Goal: Information Seeking & Learning: Learn about a topic

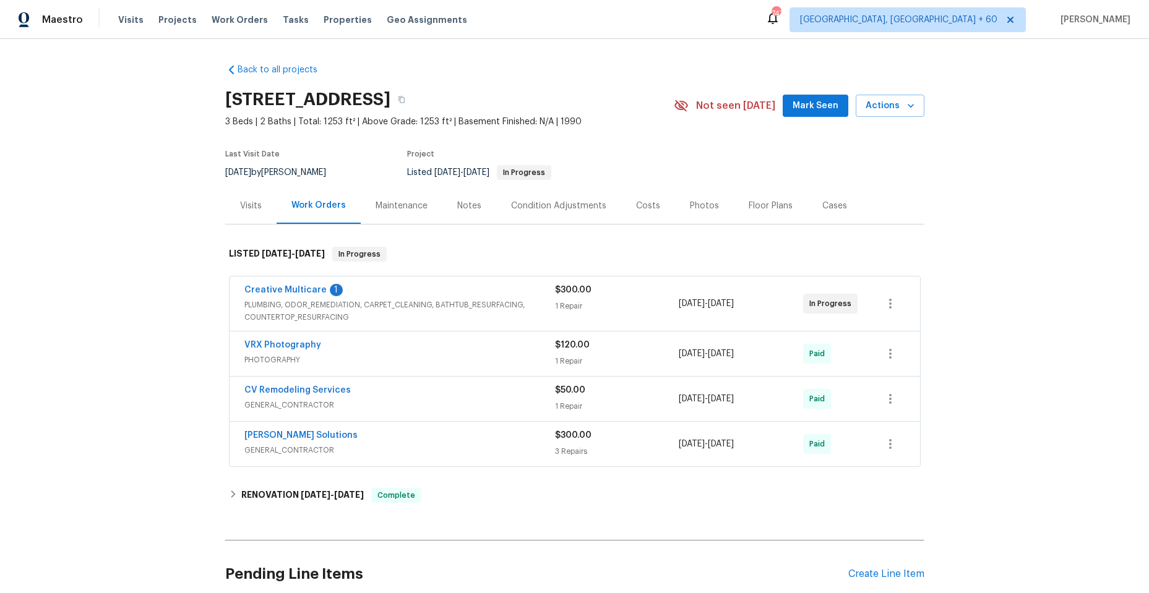
click at [395, 285] on div "Creative Multicare 1" at bounding box center [399, 291] width 311 height 15
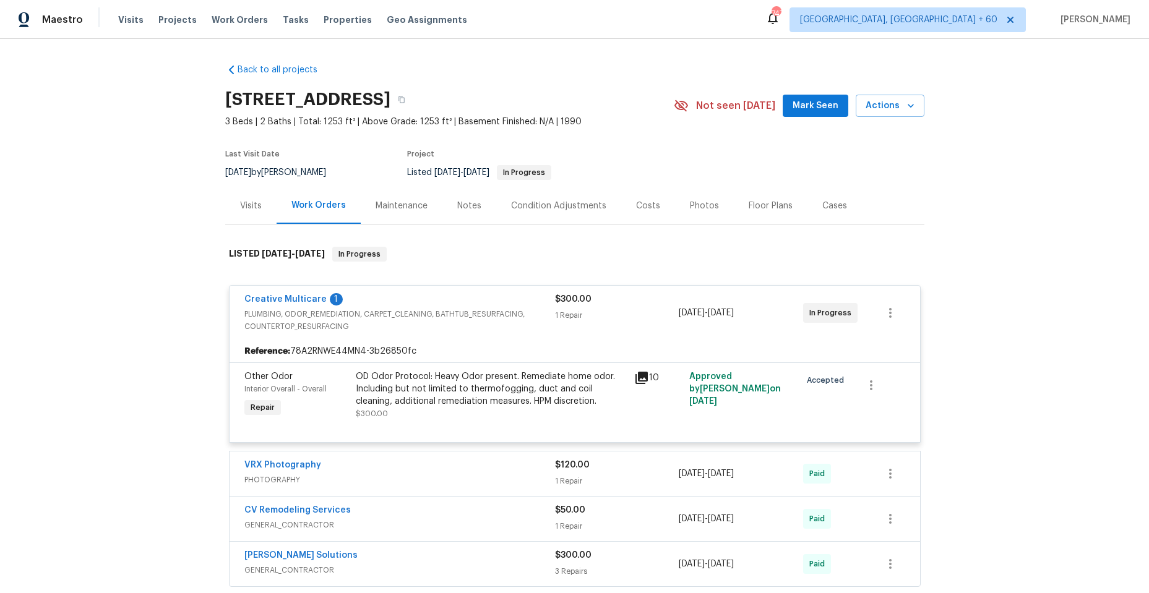
click at [641, 375] on icon at bounding box center [641, 378] width 12 height 12
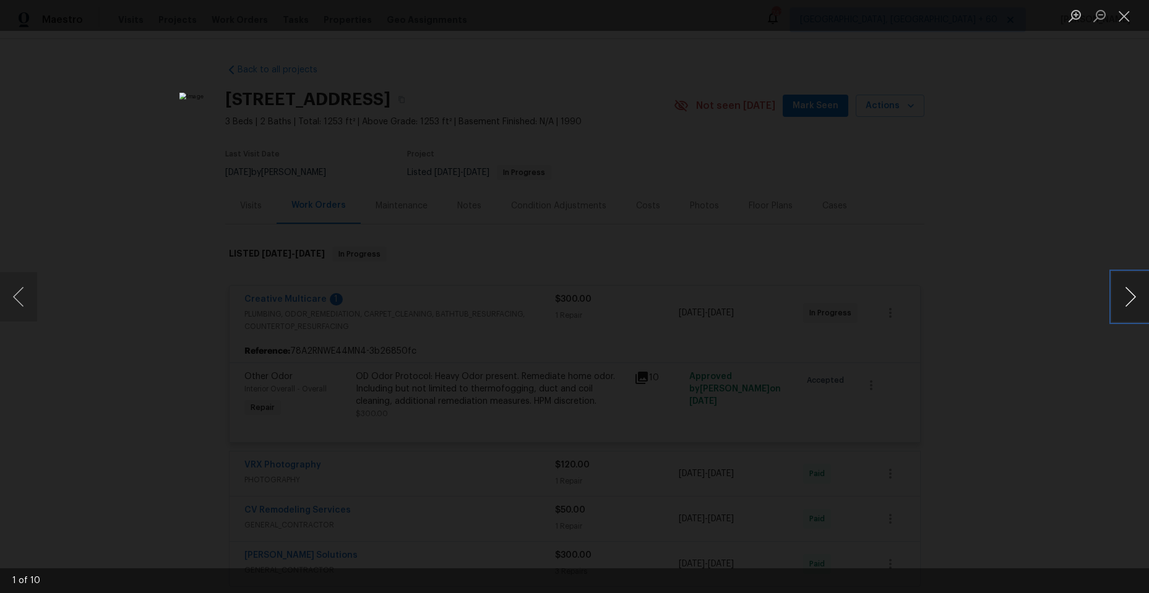
click at [1128, 299] on button "Next image" at bounding box center [1130, 296] width 37 height 49
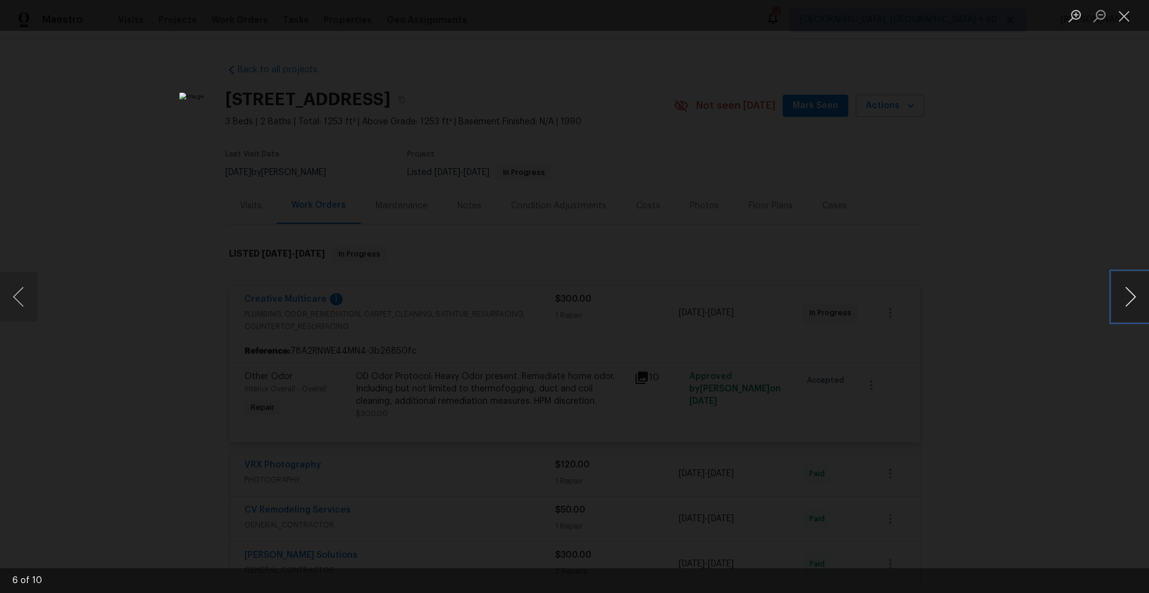
click at [1128, 299] on button "Next image" at bounding box center [1130, 296] width 37 height 49
click at [1125, 15] on button "Close lightbox" at bounding box center [1124, 16] width 25 height 22
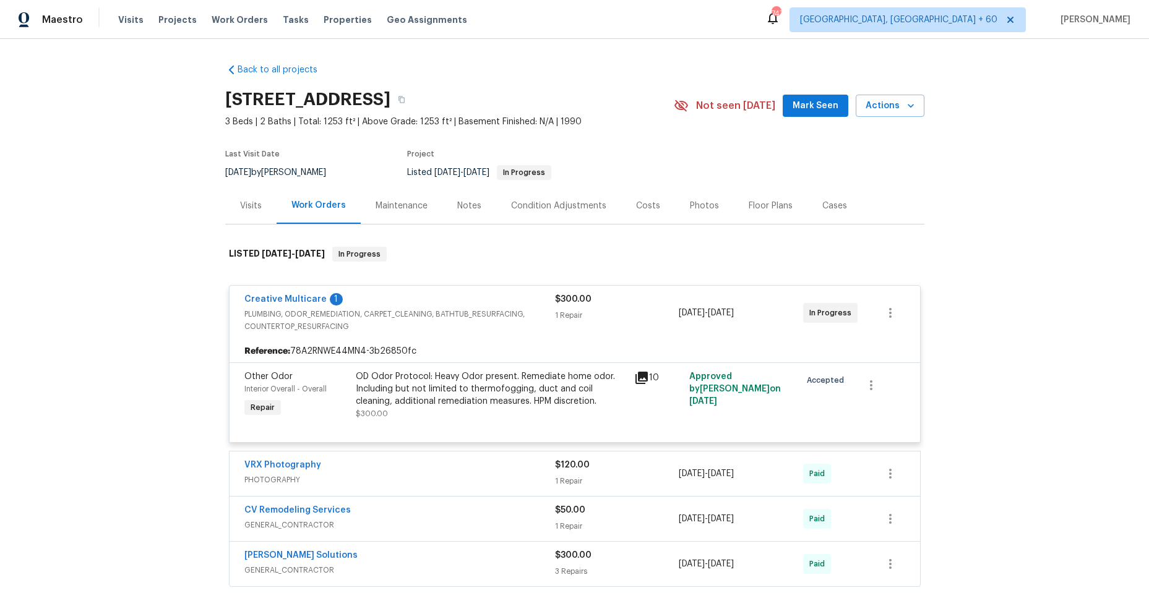
click at [466, 298] on div "Creative Multicare 1" at bounding box center [399, 300] width 311 height 15
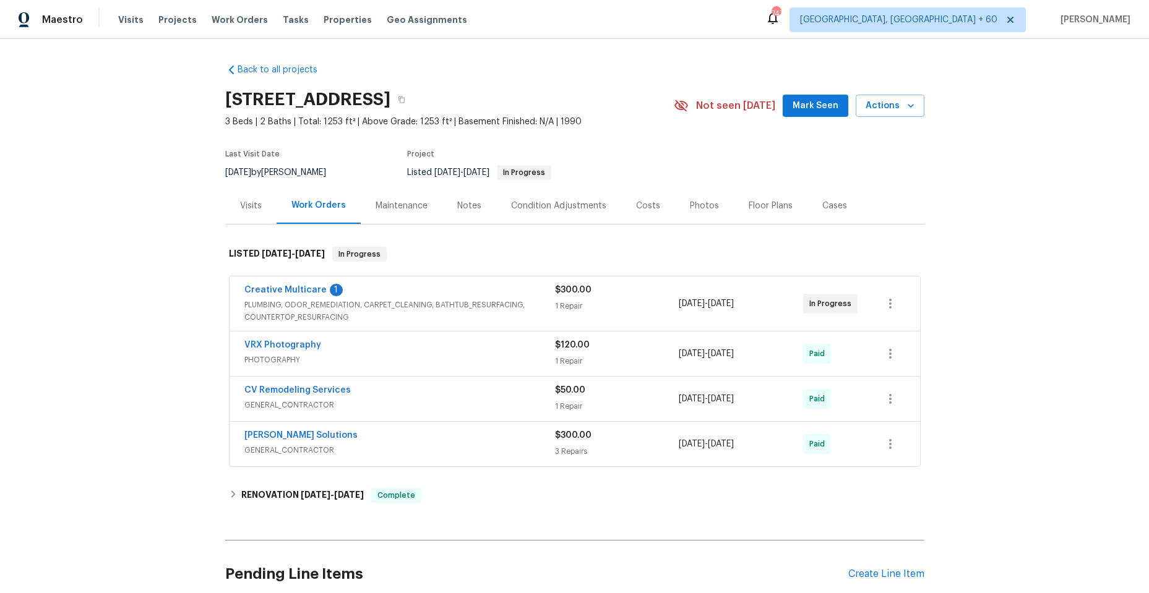
click at [426, 448] on span "GENERAL_CONTRACTOR" at bounding box center [399, 450] width 311 height 12
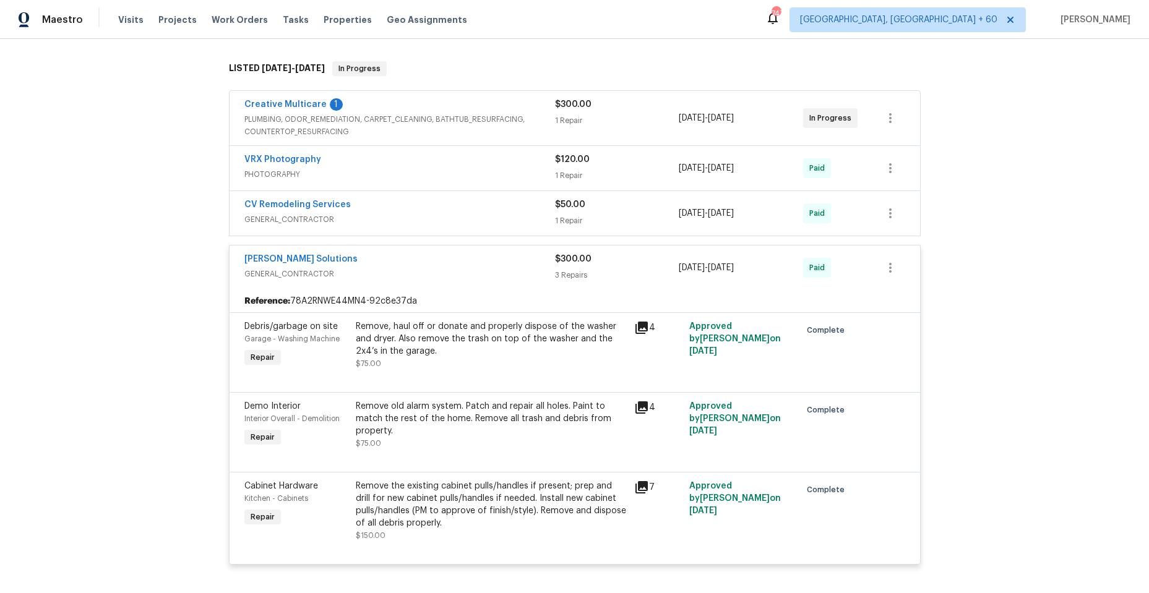
scroll to position [247, 0]
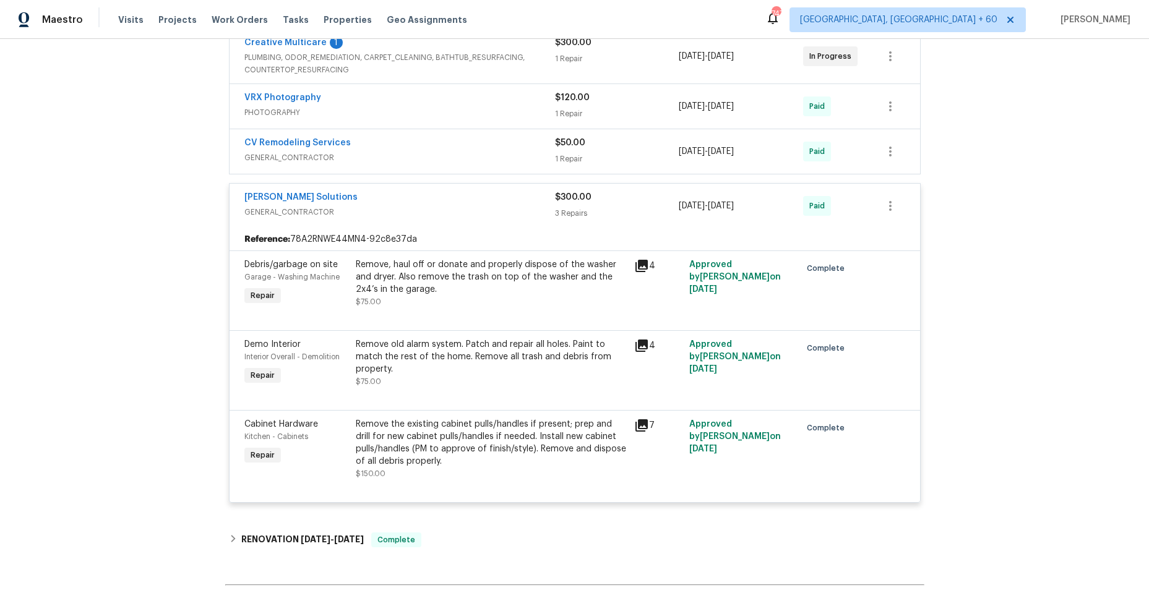
click at [635, 262] on icon at bounding box center [641, 266] width 12 height 12
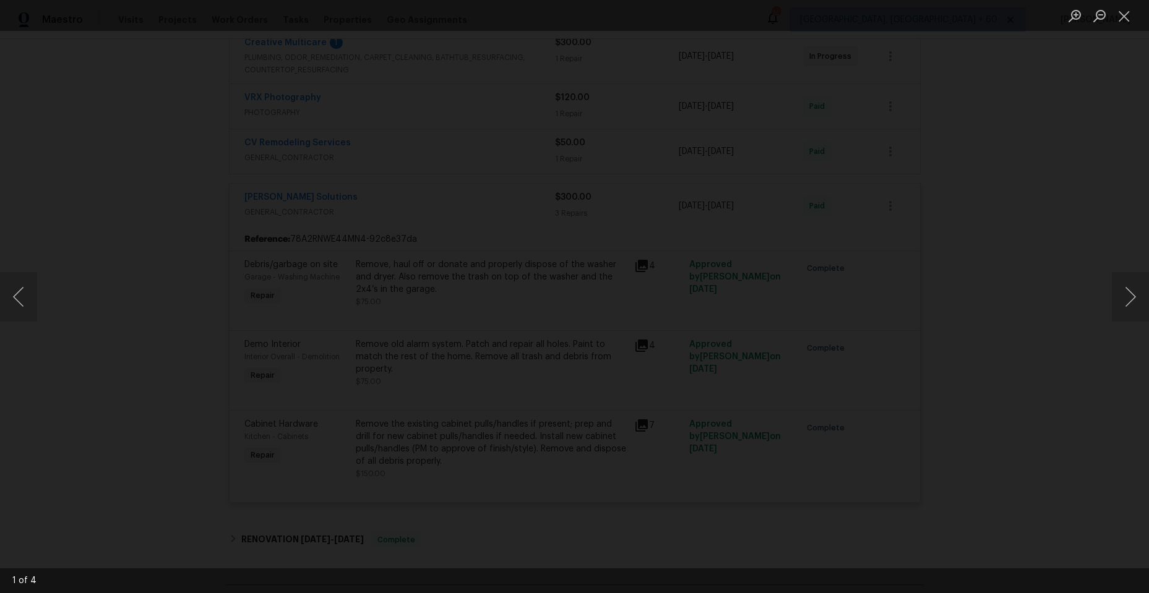
click at [653, 546] on img "Lightbox" at bounding box center [474, 456] width 3189 height 1647
click at [1128, 289] on button "Next image" at bounding box center [1130, 296] width 37 height 49
click at [1125, 289] on button "Next image" at bounding box center [1130, 296] width 37 height 49
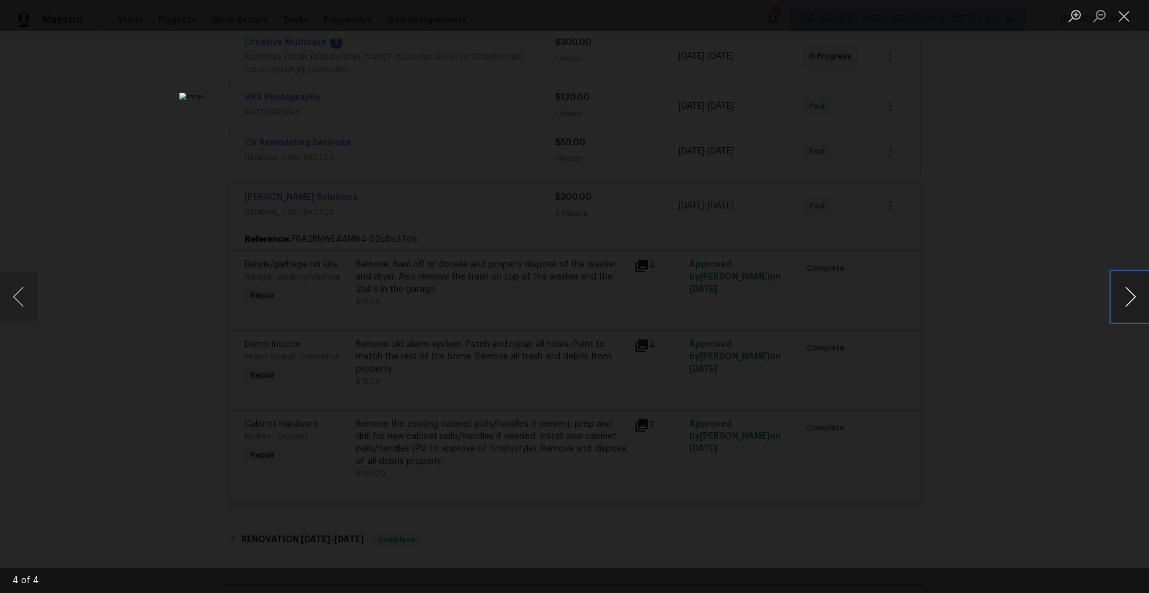
click at [1125, 289] on button "Next image" at bounding box center [1130, 296] width 37 height 49
click at [14, 297] on button "Previous image" at bounding box center [18, 296] width 37 height 49
click at [538, 593] on div "4 of 4" at bounding box center [574, 296] width 1149 height 593
click at [573, 571] on div "4 of 4" at bounding box center [574, 296] width 1149 height 593
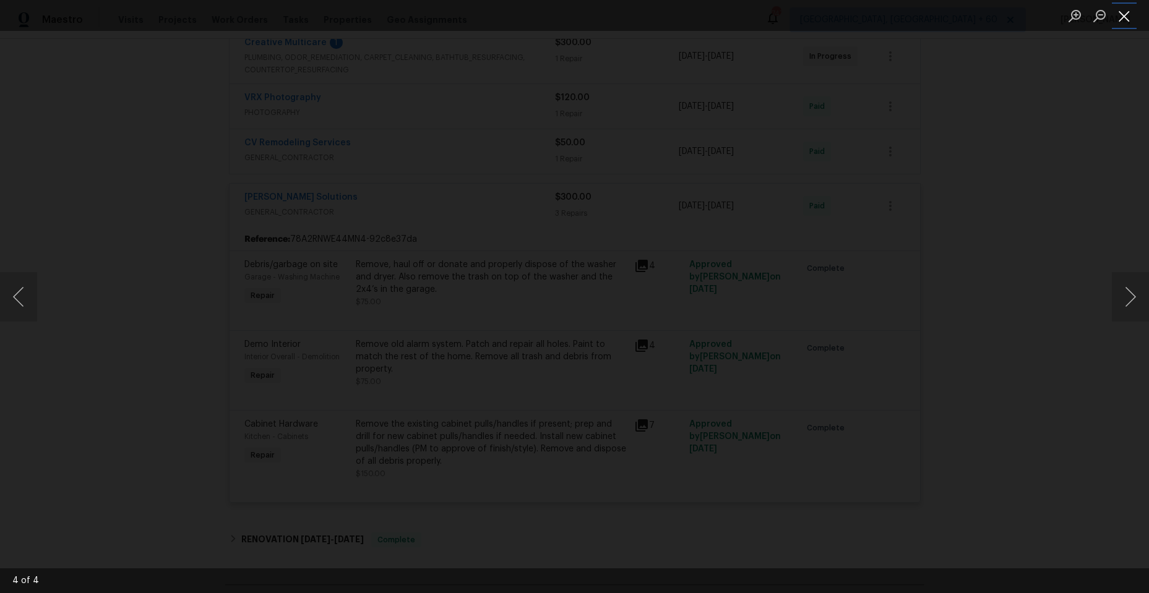
click at [1129, 15] on button "Close lightbox" at bounding box center [1124, 16] width 25 height 22
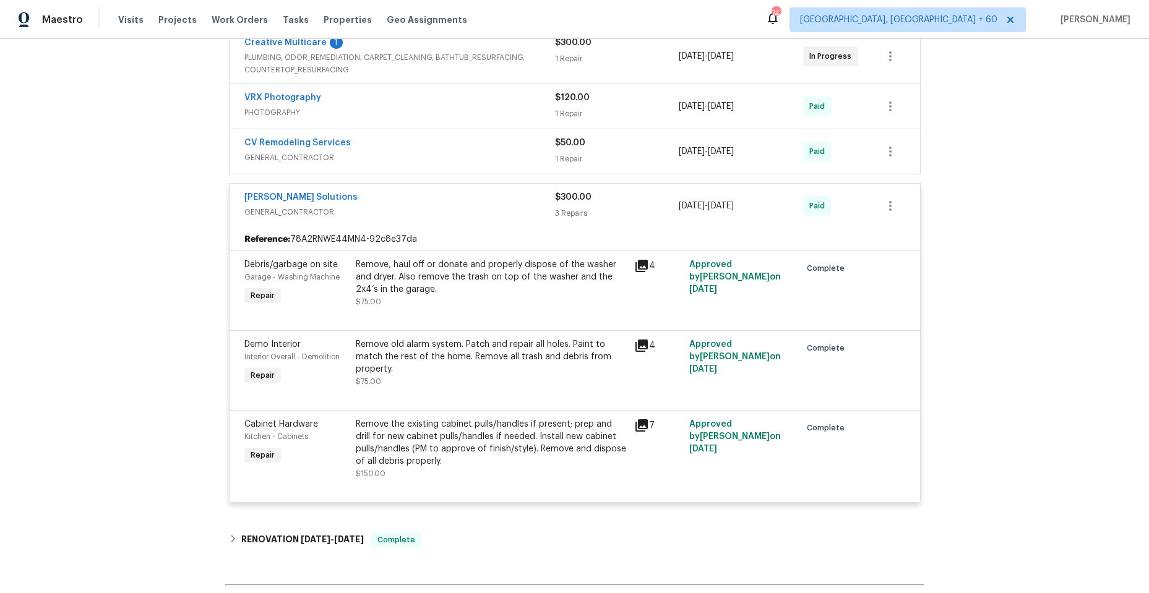
click at [400, 202] on div "Sethy Solutions" at bounding box center [399, 198] width 311 height 15
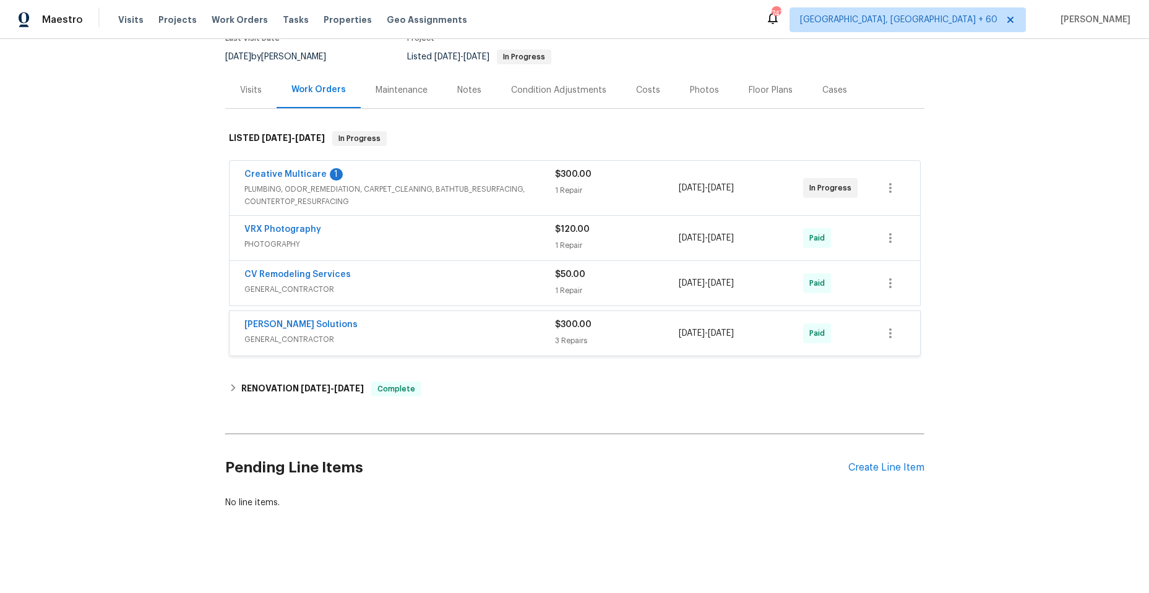
scroll to position [116, 0]
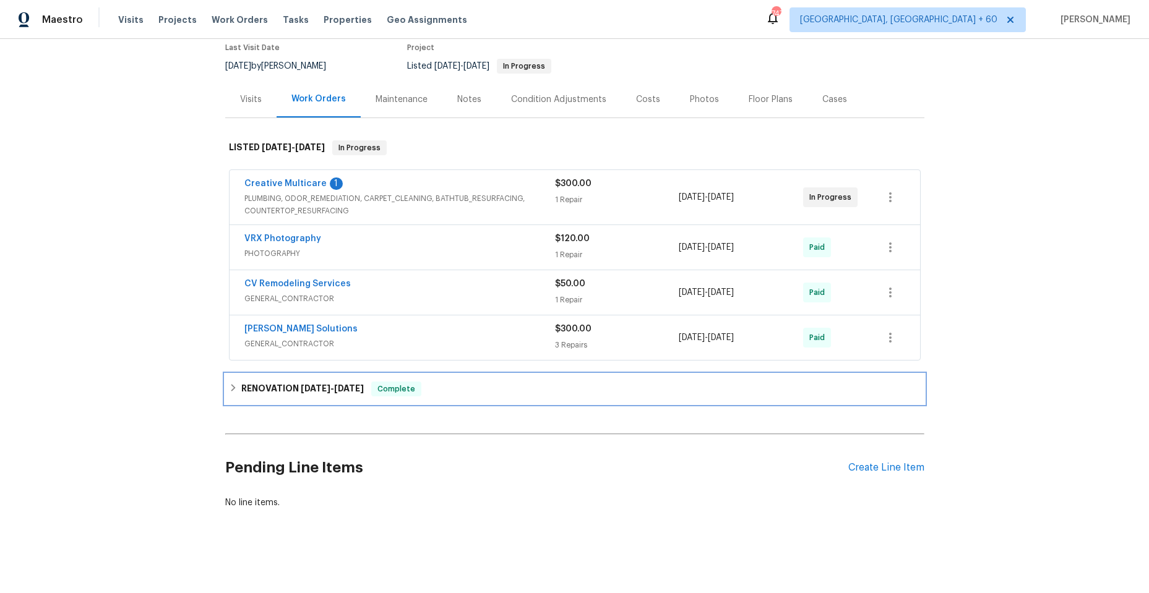
click at [234, 382] on div "RENOVATION 5/6/25 - 5/23/25 Complete" at bounding box center [575, 389] width 692 height 15
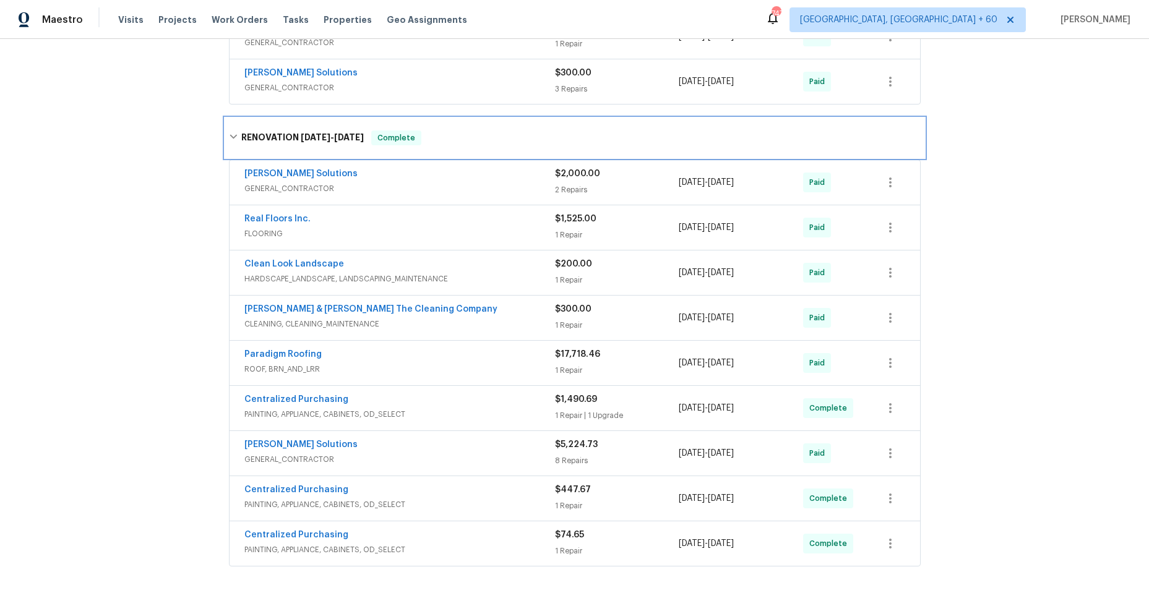
scroll to position [363, 0]
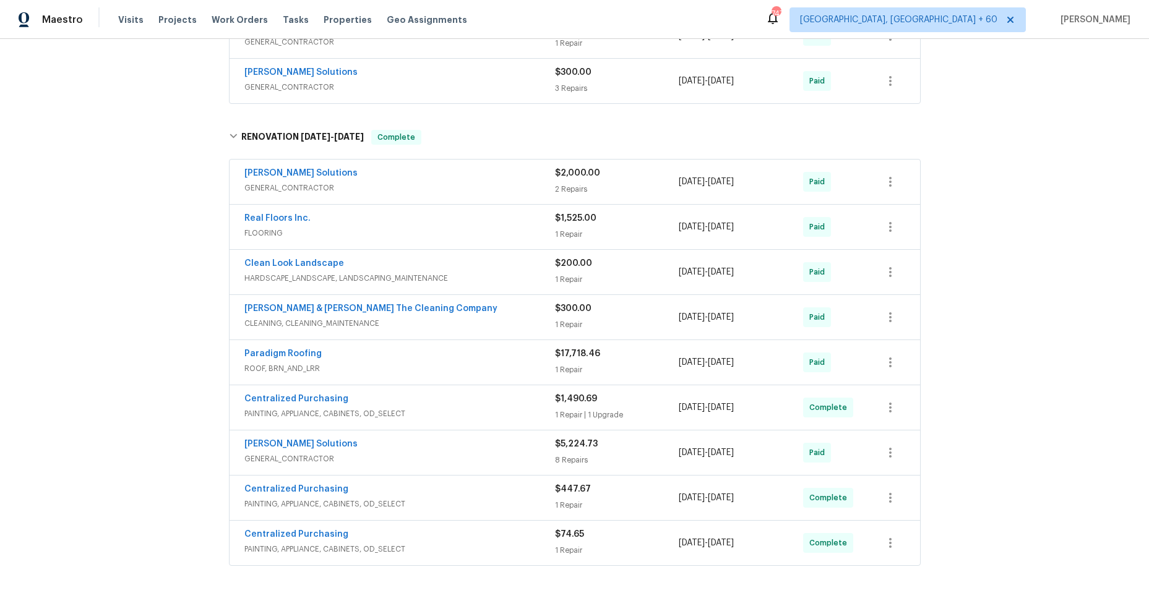
click at [387, 182] on span "GENERAL_CONTRACTOR" at bounding box center [399, 188] width 311 height 12
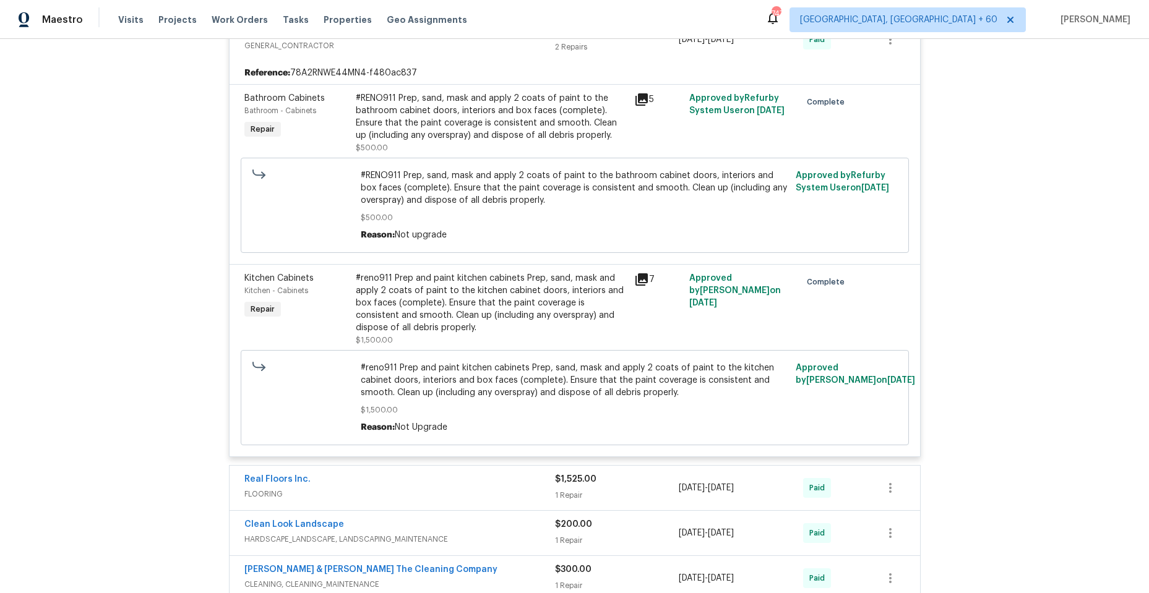
scroll to position [425, 0]
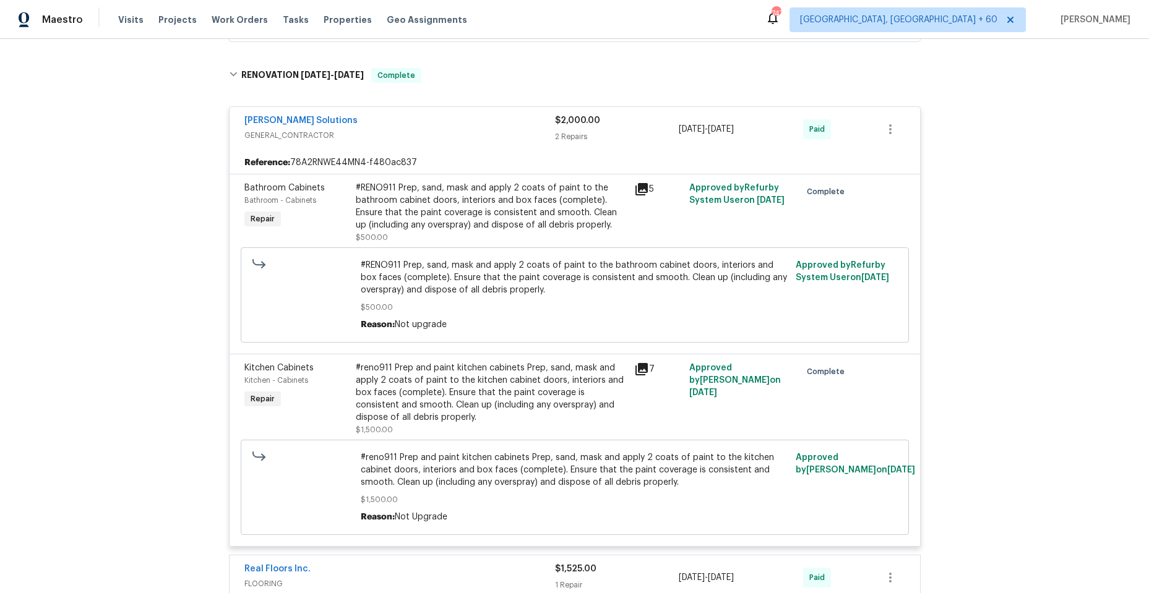
click at [386, 131] on span "GENERAL_CONTRACTOR" at bounding box center [399, 135] width 311 height 12
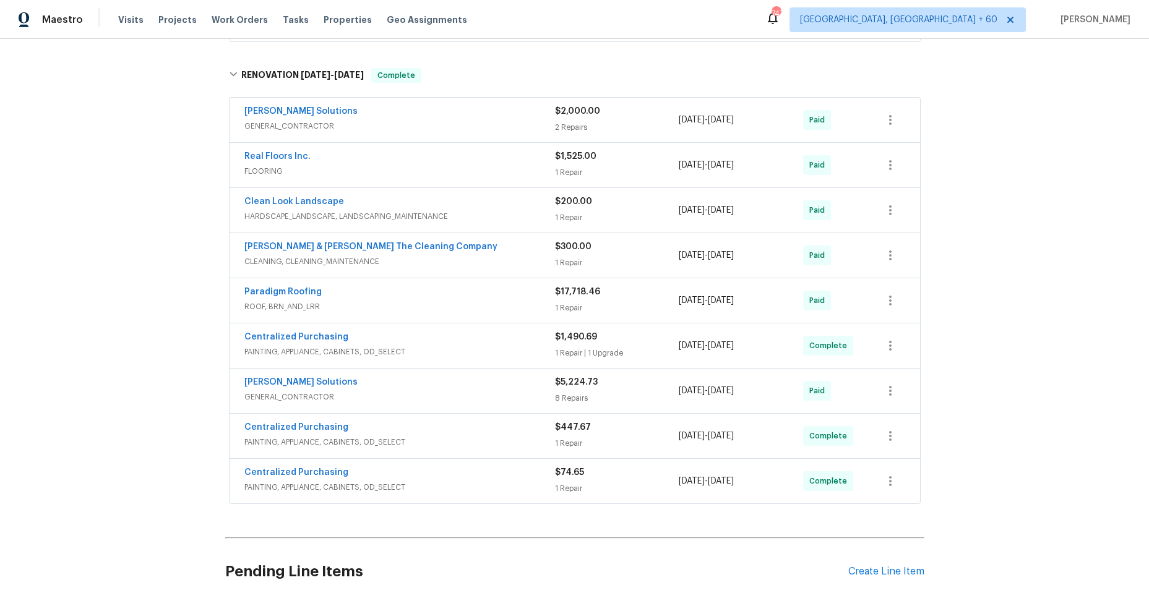
click at [393, 293] on div "Paradigm Roofing" at bounding box center [399, 293] width 311 height 15
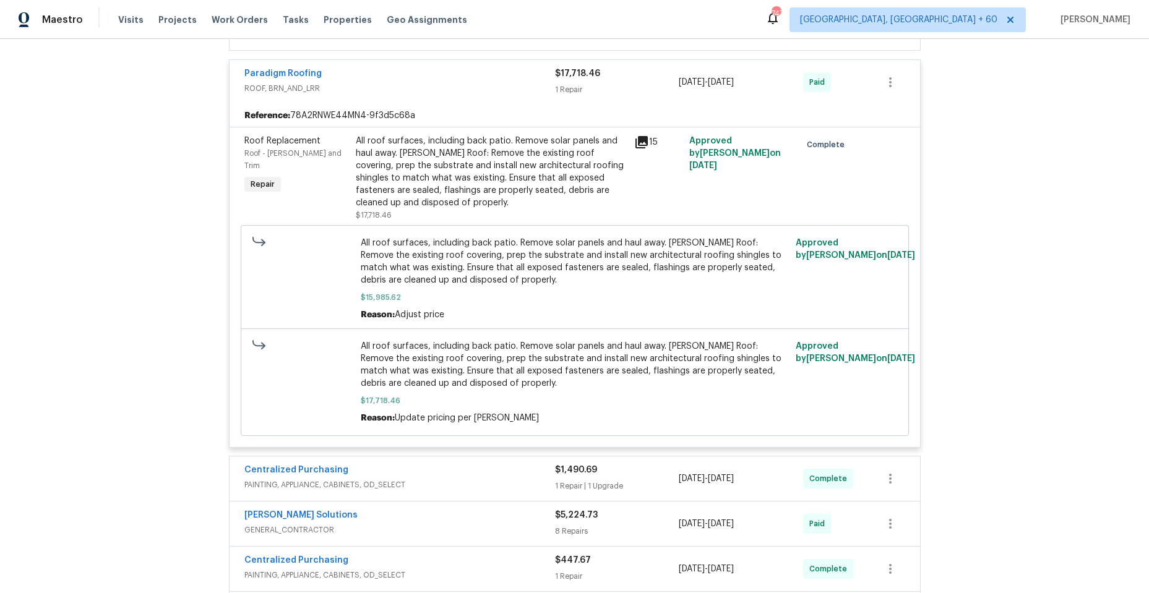
scroll to position [672, 0]
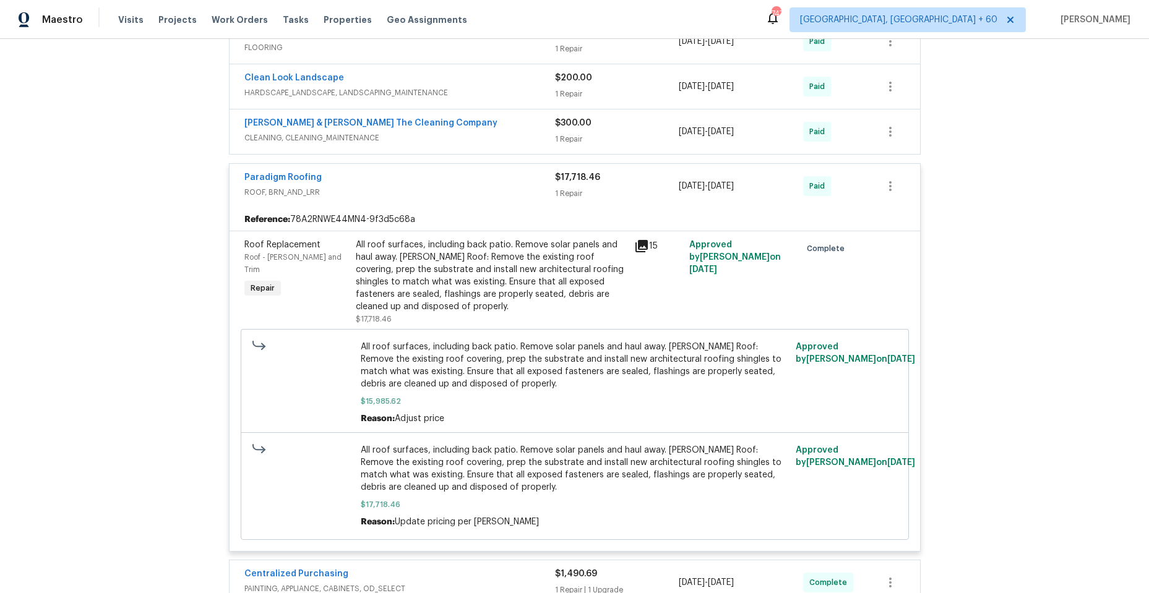
click at [411, 184] on div "Paradigm Roofing" at bounding box center [399, 178] width 311 height 15
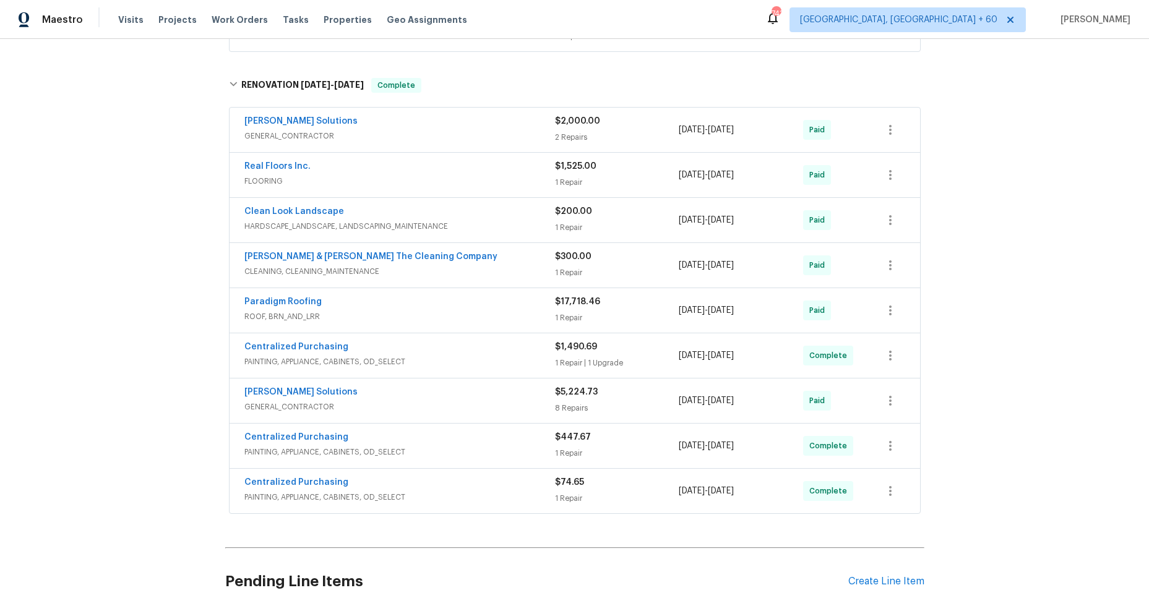
scroll to position [414, 0]
click at [422, 396] on div "Sethy Solutions" at bounding box center [399, 394] width 311 height 15
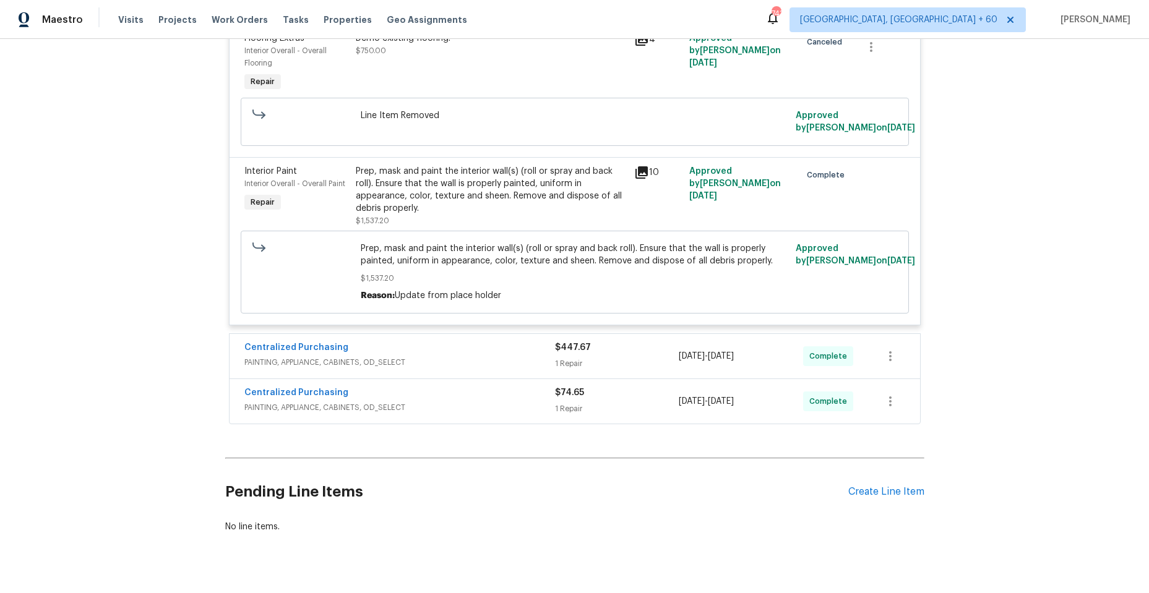
scroll to position [1660, 0]
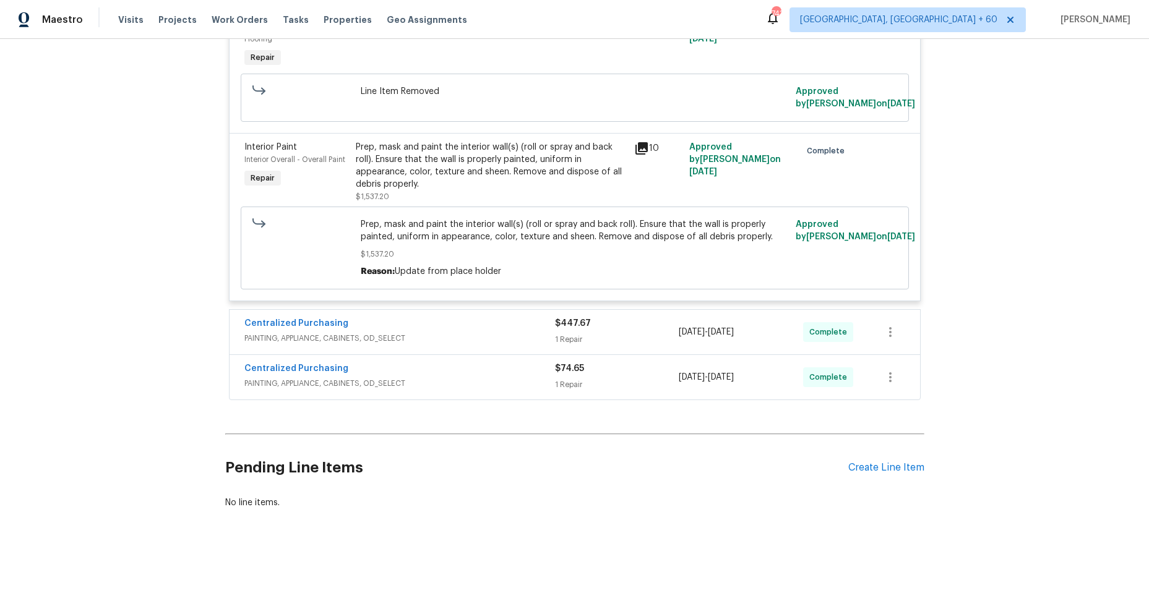
click at [450, 317] on div "Centralized Purchasing" at bounding box center [399, 324] width 311 height 15
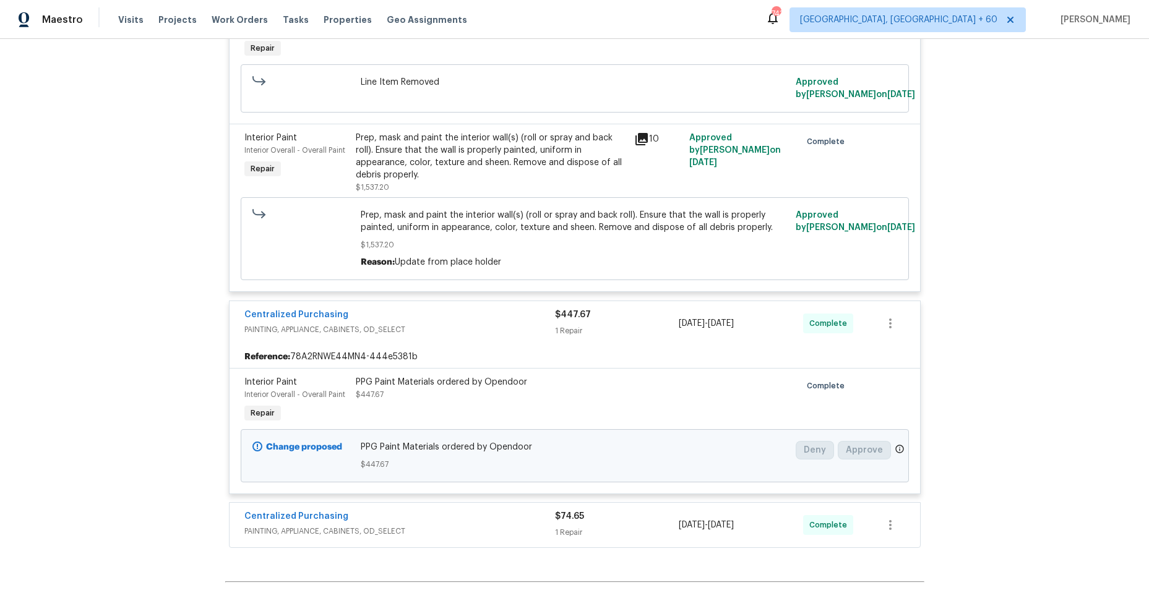
click at [446, 318] on div "Centralized Purchasing" at bounding box center [399, 316] width 311 height 15
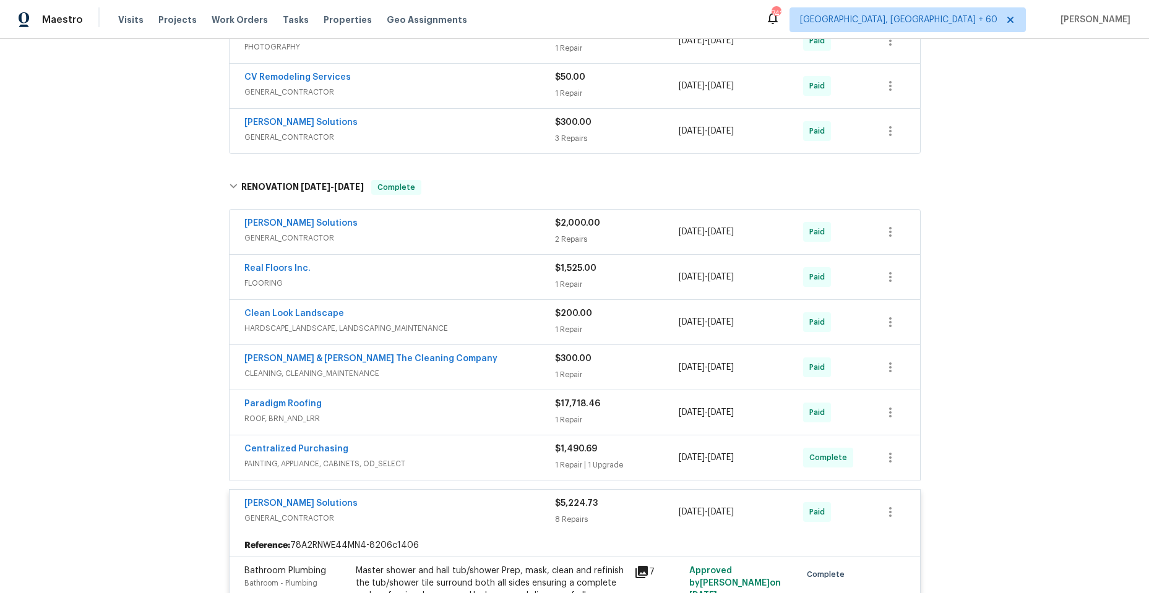
scroll to position [299, 0]
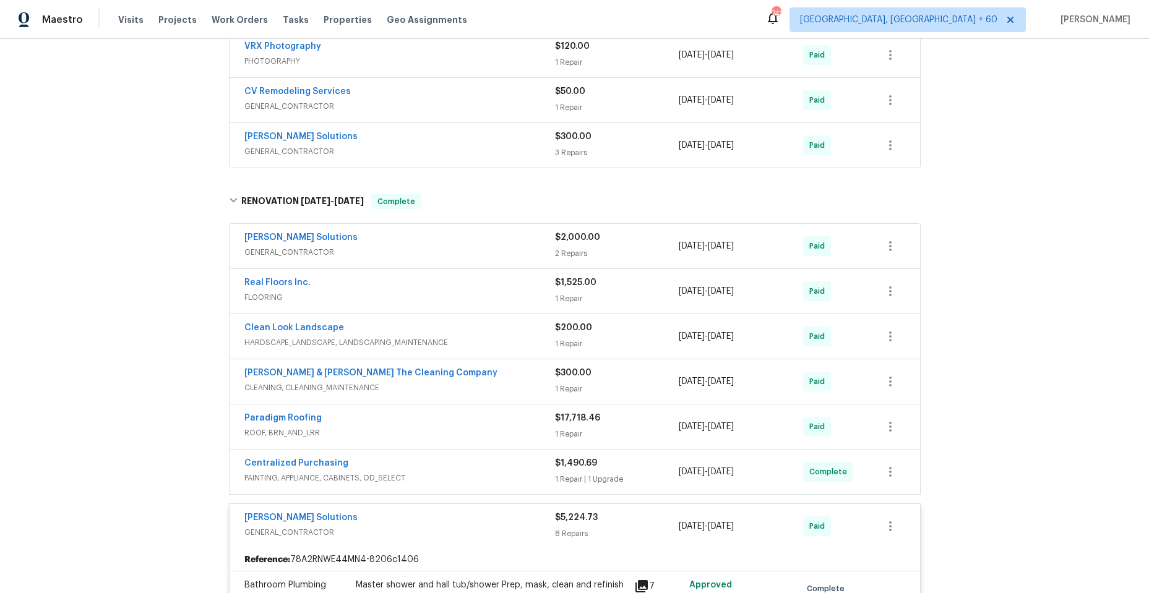
click at [458, 255] on span "GENERAL_CONTRACTOR" at bounding box center [399, 252] width 311 height 12
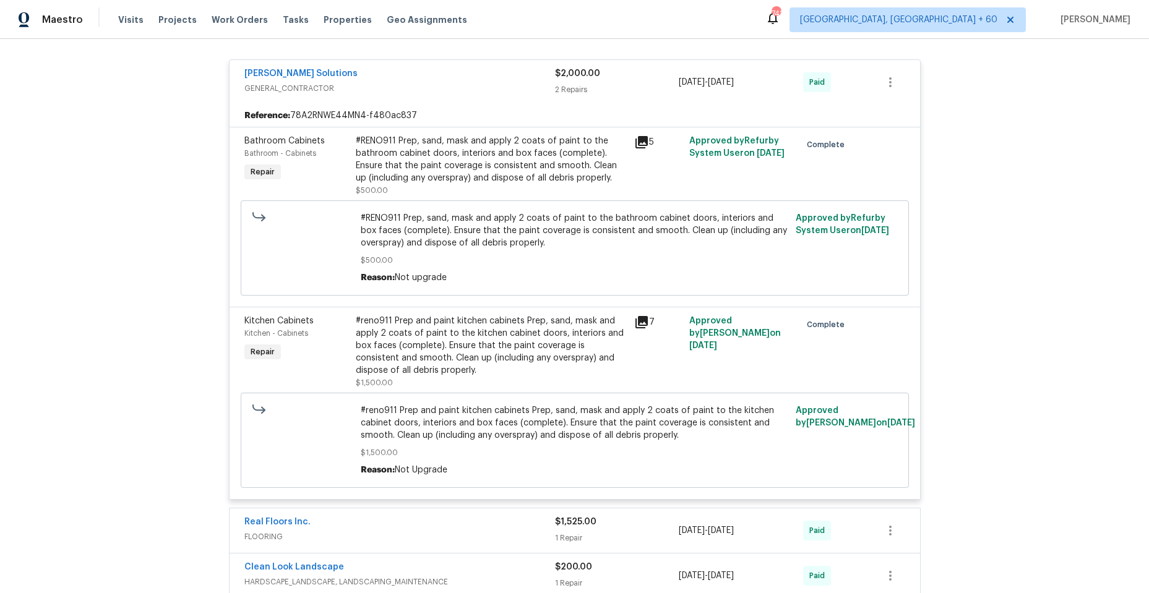
scroll to position [484, 0]
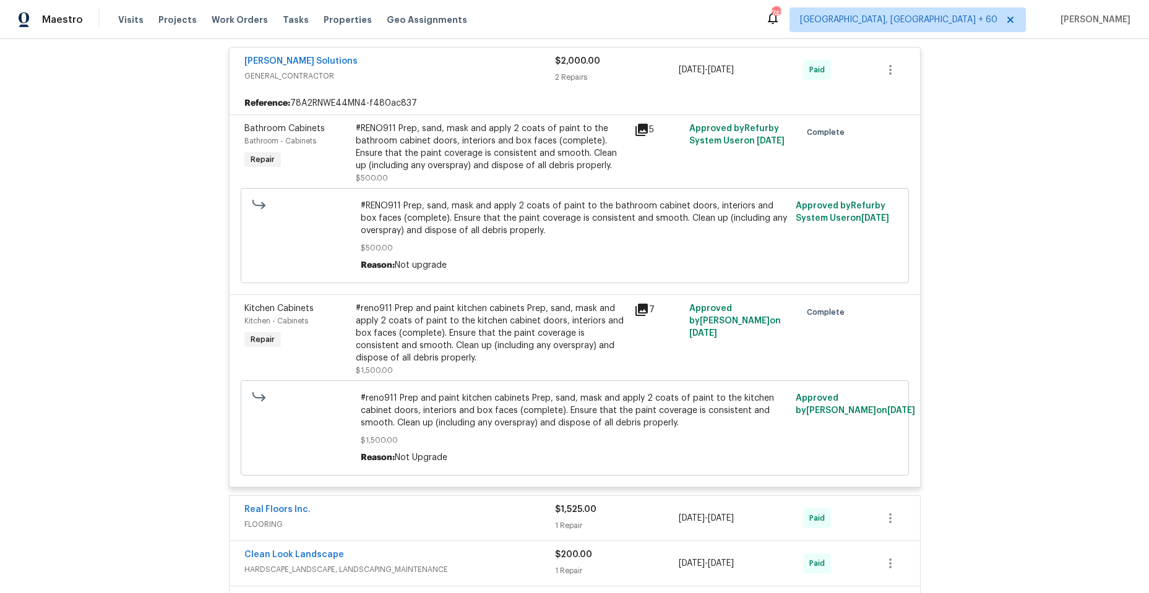
click at [411, 80] on span "GENERAL_CONTRACTOR" at bounding box center [399, 76] width 311 height 12
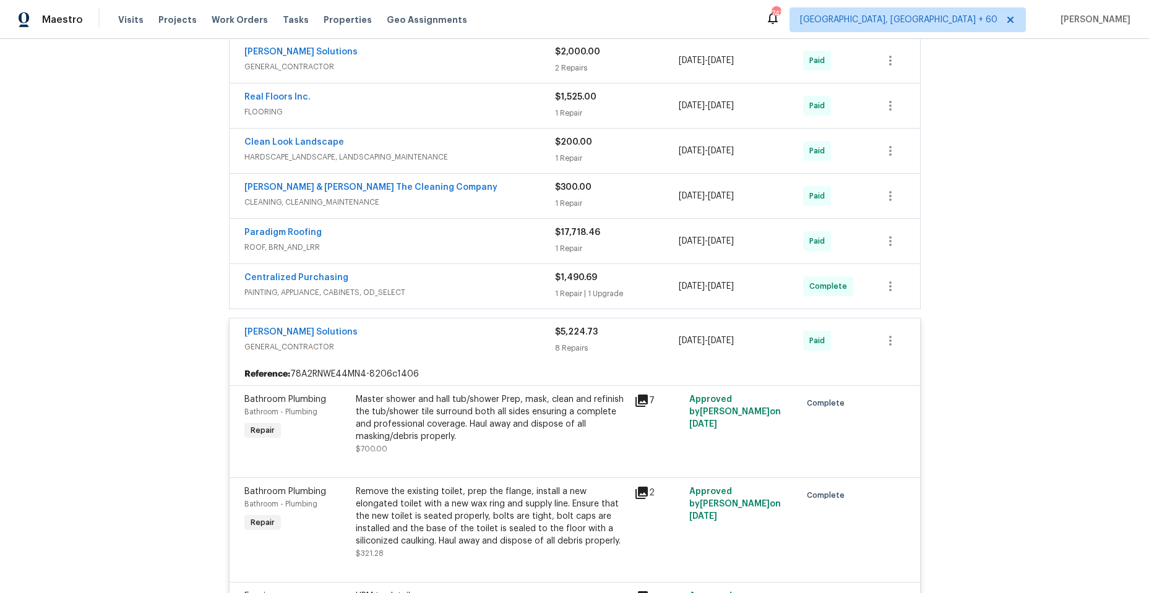
click at [465, 244] on span "ROOF, BRN_AND_LRR" at bounding box center [399, 247] width 311 height 12
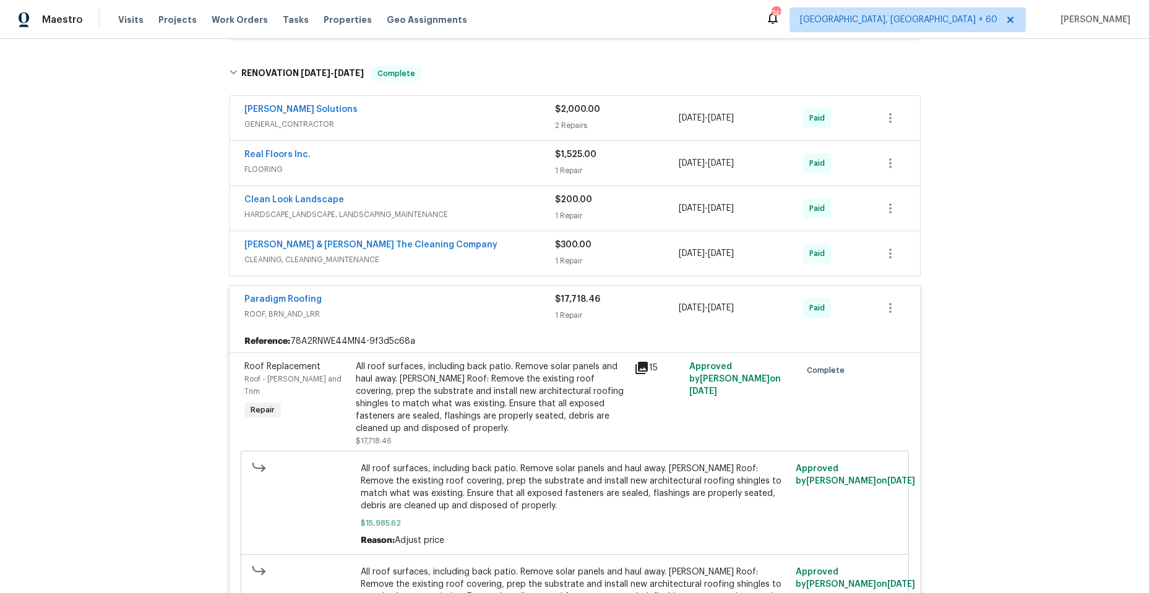
scroll to position [361, 0]
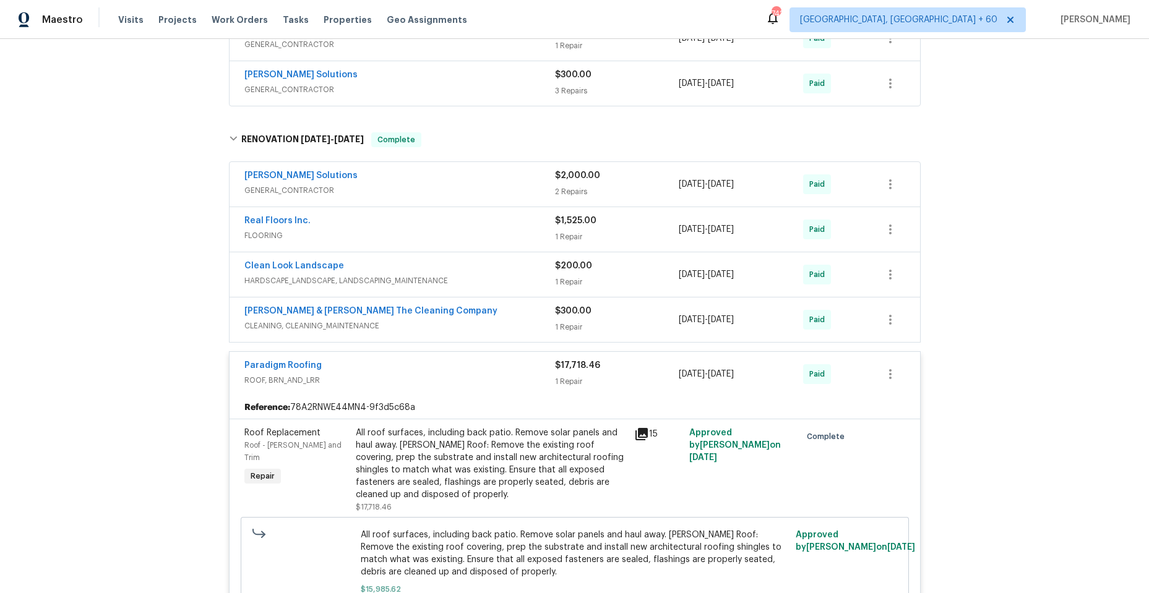
click at [456, 367] on div "Paradigm Roofing" at bounding box center [399, 366] width 311 height 15
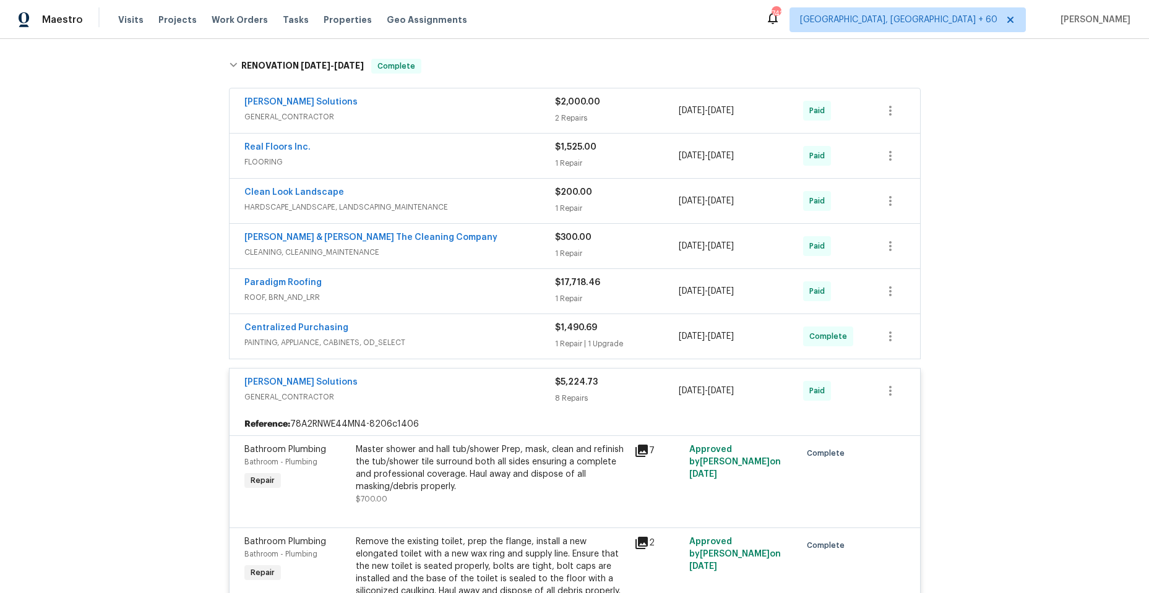
scroll to position [670, 0]
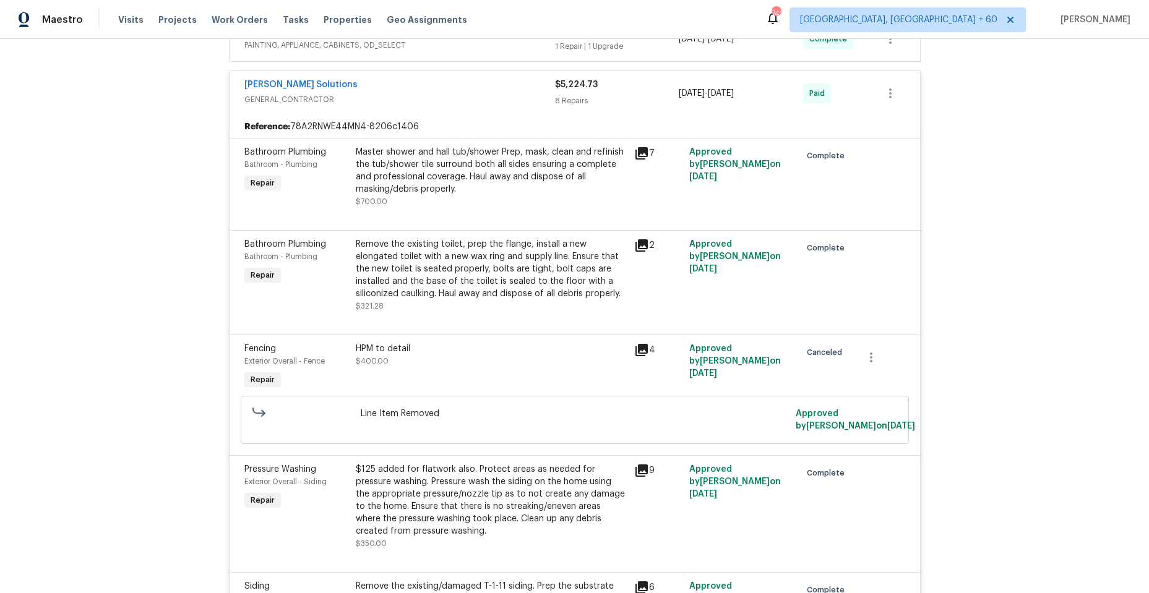
click at [439, 95] on span "GENERAL_CONTRACTOR" at bounding box center [399, 99] width 311 height 12
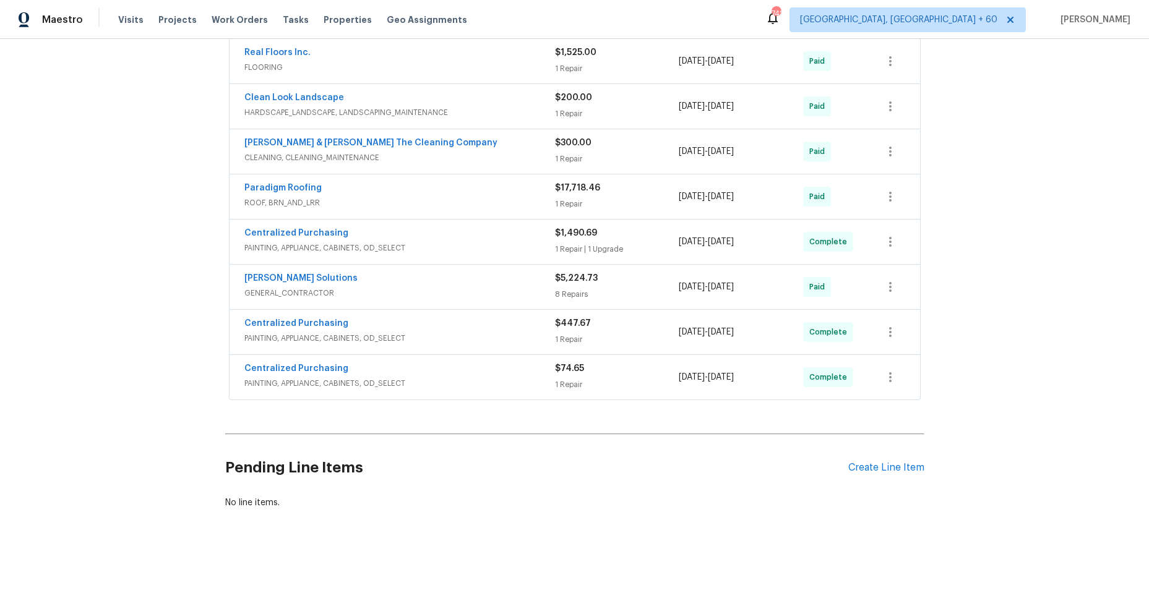
scroll to position [538, 0]
click at [421, 272] on div "Sethy Solutions" at bounding box center [399, 279] width 311 height 15
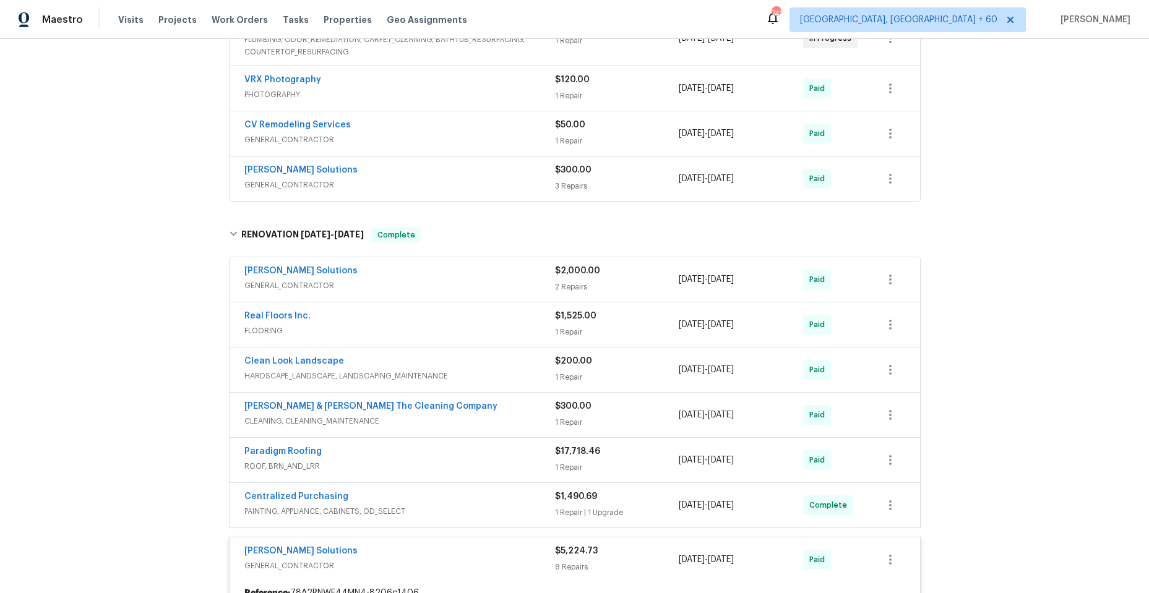
scroll to position [237, 0]
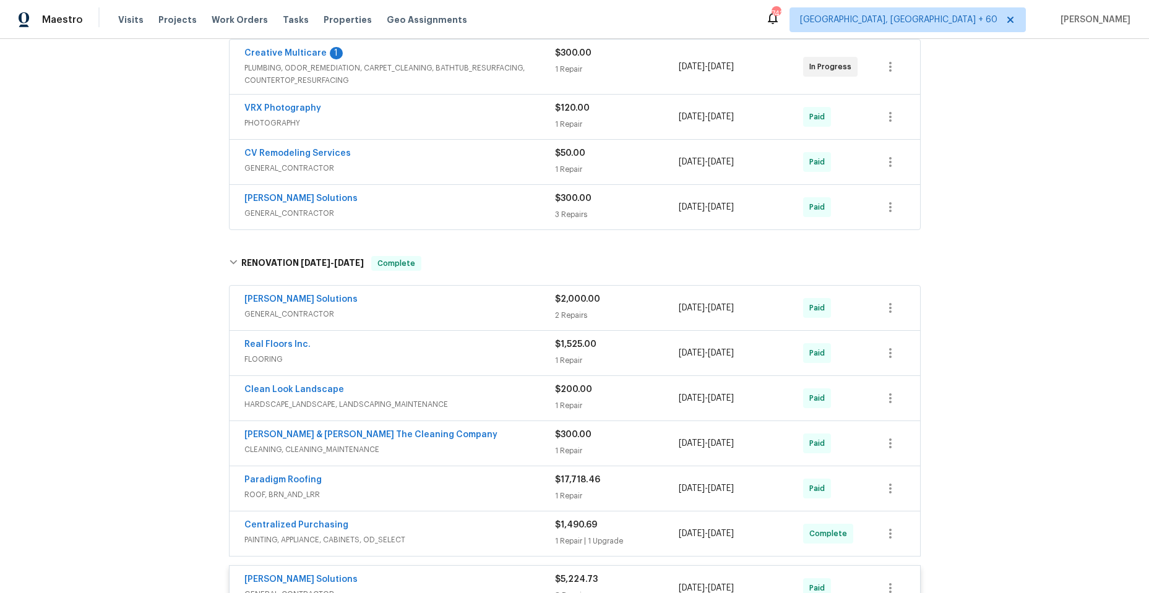
click at [448, 314] on span "GENERAL_CONTRACTOR" at bounding box center [399, 314] width 311 height 12
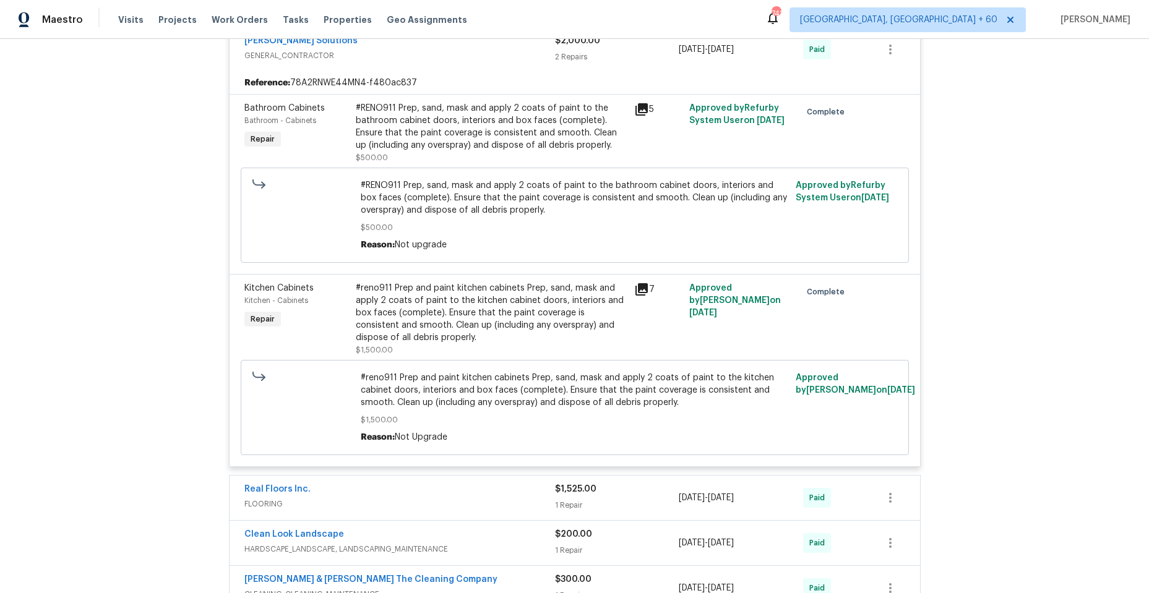
scroll to position [484, 0]
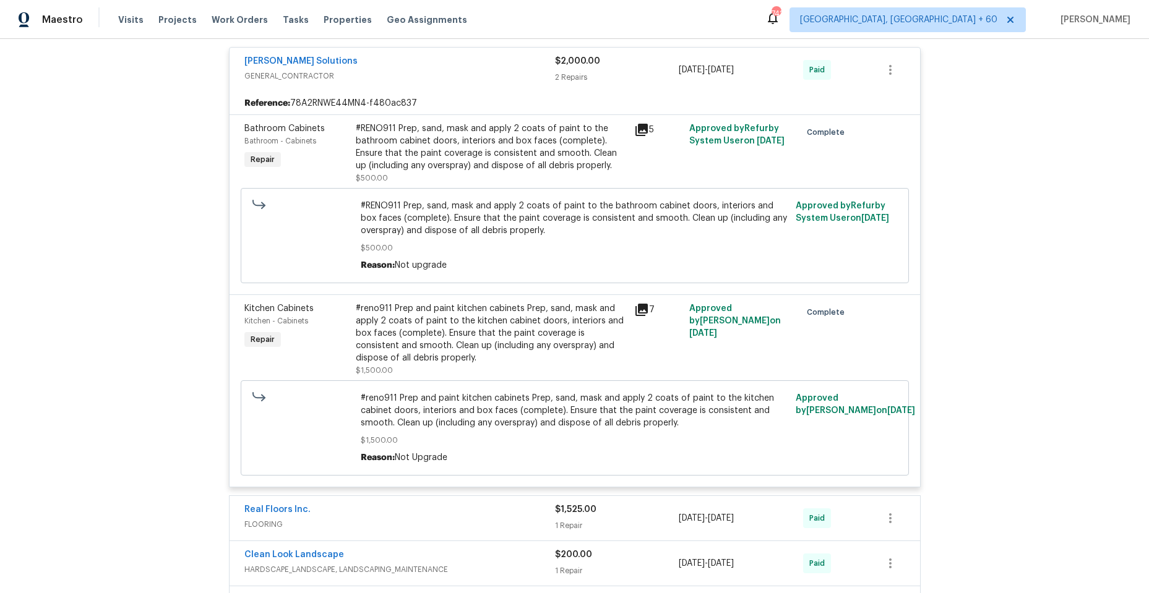
click at [453, 81] on span "GENERAL_CONTRACTOR" at bounding box center [399, 76] width 311 height 12
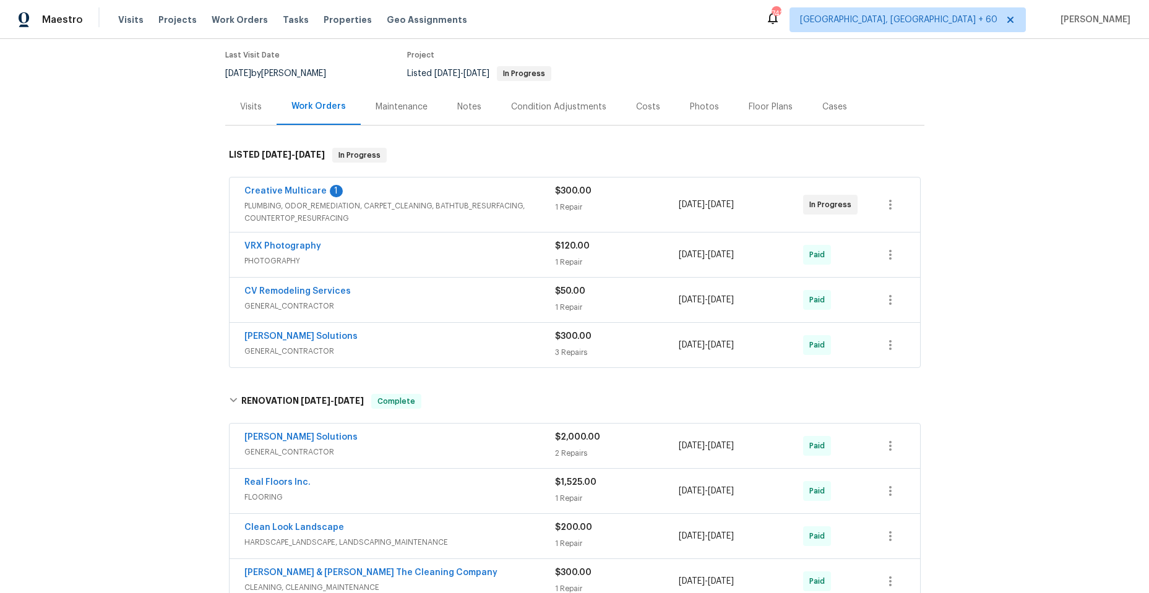
scroll to position [51, 0]
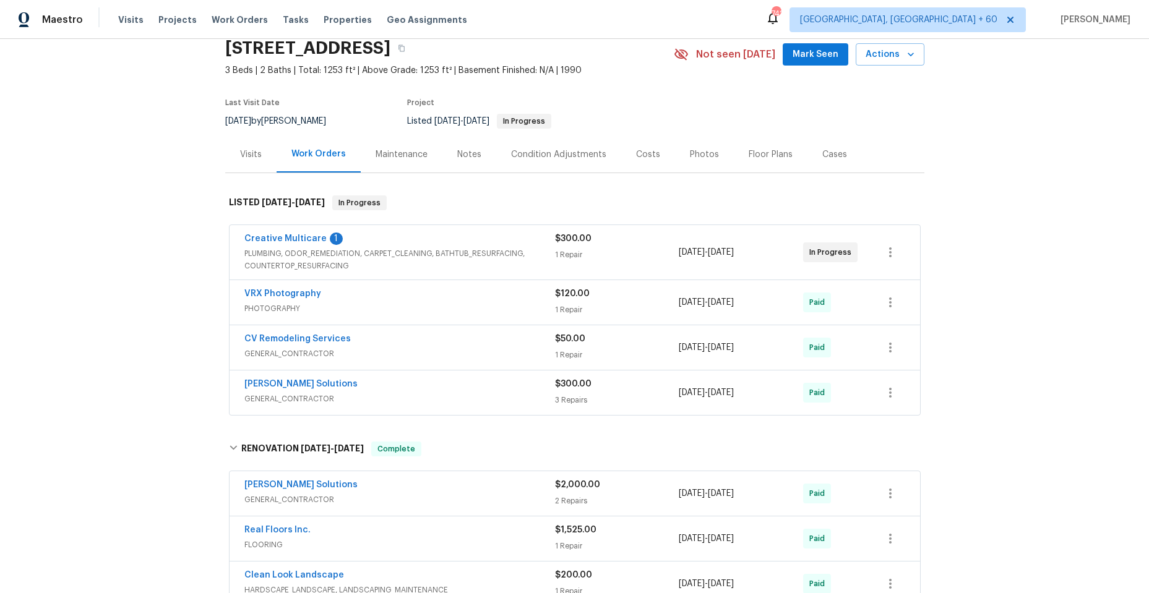
click at [459, 264] on span "PLUMBING, ODOR_REMEDIATION, CARPET_CLEANING, BATHTUB_RESURFACING, COUNTERTOP_RE…" at bounding box center [399, 259] width 311 height 25
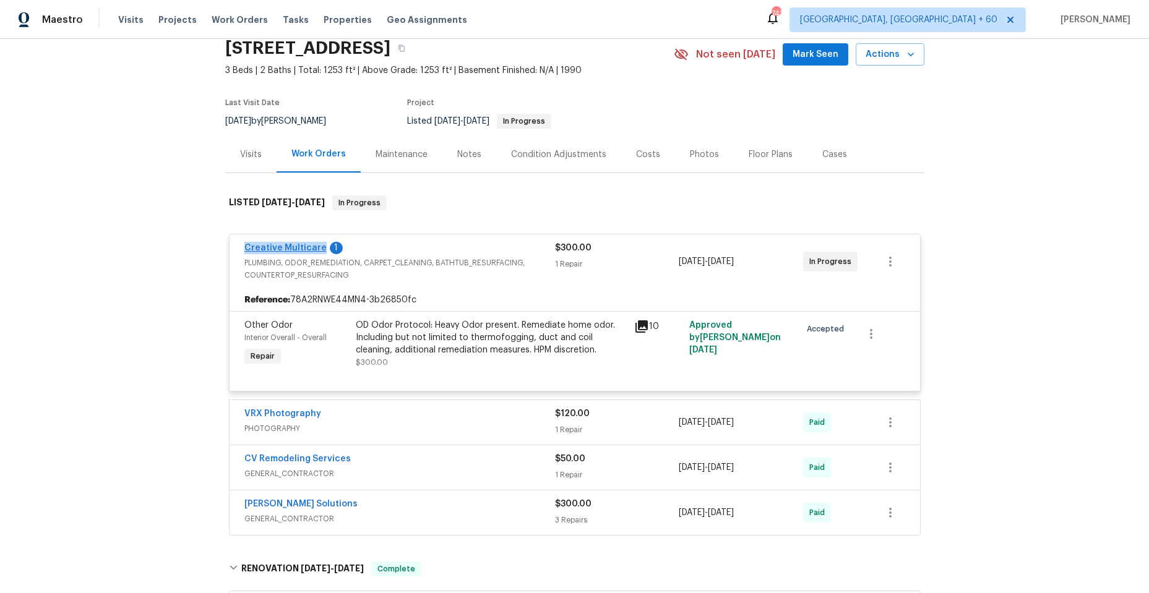
drag, startPoint x: 235, startPoint y: 247, endPoint x: 315, endPoint y: 249, distance: 79.8
click at [315, 249] on div "Creative Multicare 1 PLUMBING, ODOR_REMEDIATION, CARPET_CLEANING, BATHTUB_RESUR…" at bounding box center [574, 261] width 690 height 54
copy link "Creative Multicare"
click at [406, 279] on span "PLUMBING, ODOR_REMEDIATION, CARPET_CLEANING, BATHTUB_RESURFACING, COUNTERTOP_RE…" at bounding box center [399, 269] width 311 height 25
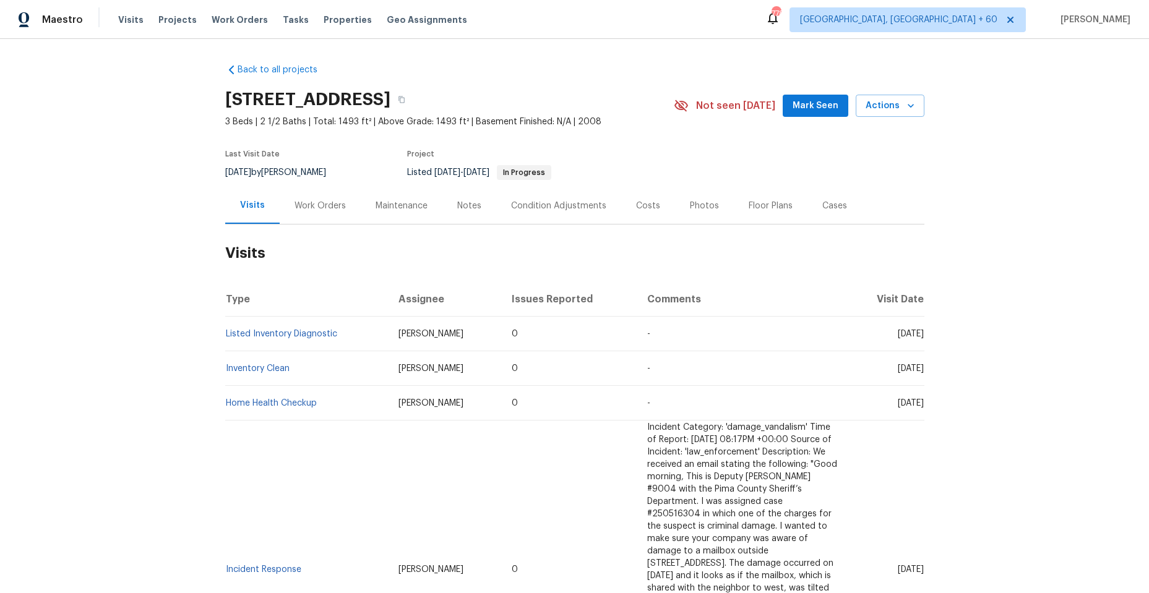
click at [297, 204] on div "Work Orders" at bounding box center [319, 206] width 51 height 12
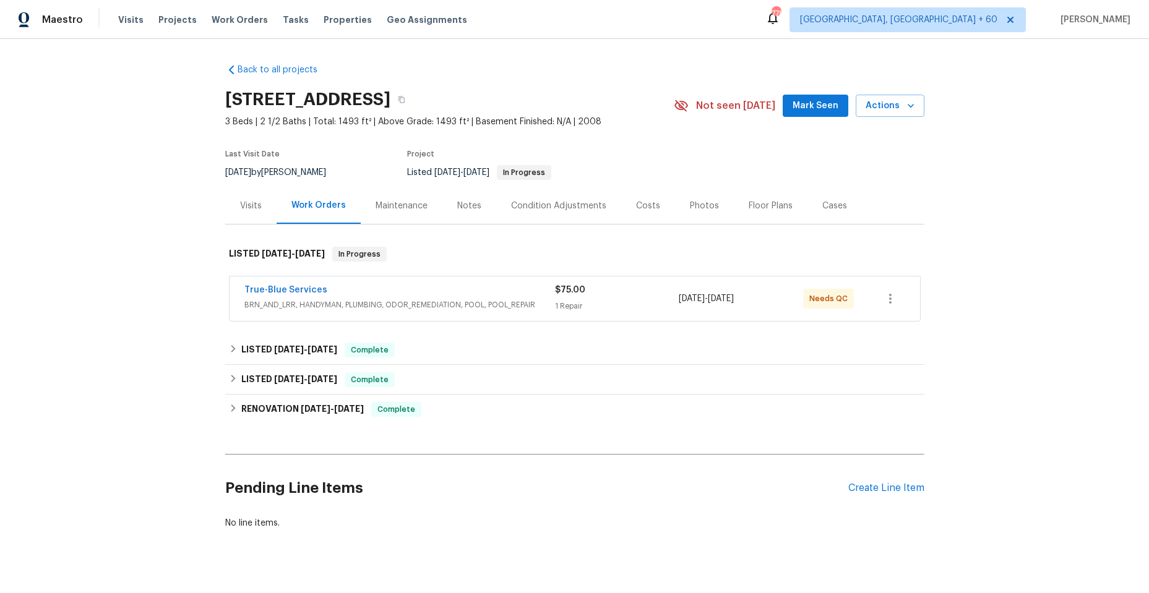
click at [419, 293] on div "True-Blue Services" at bounding box center [399, 291] width 311 height 15
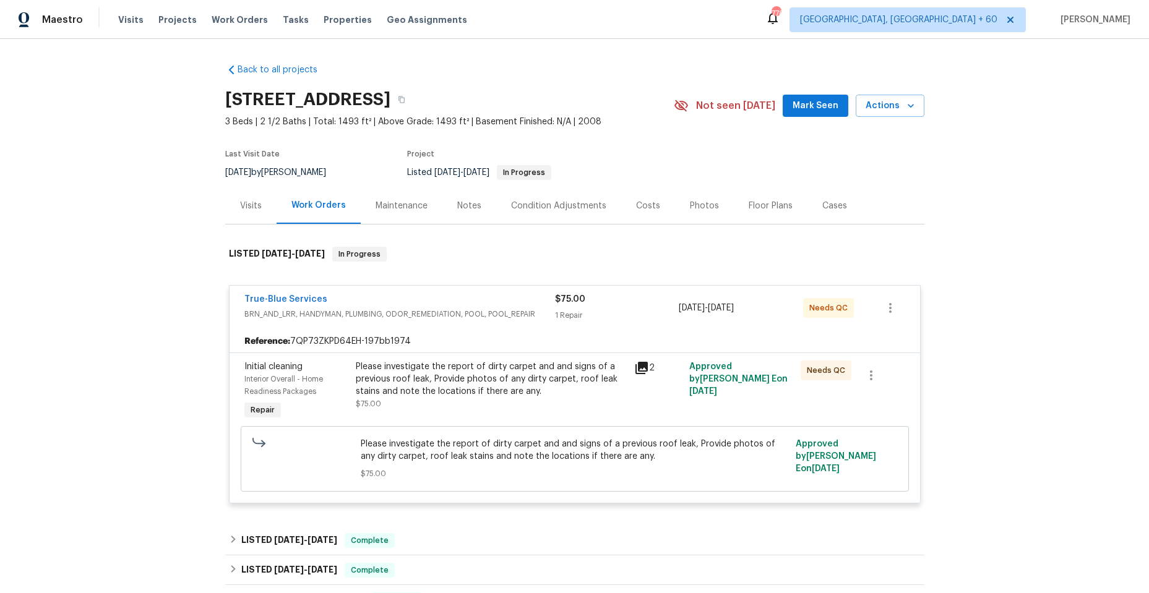
click at [641, 366] on icon at bounding box center [641, 368] width 12 height 12
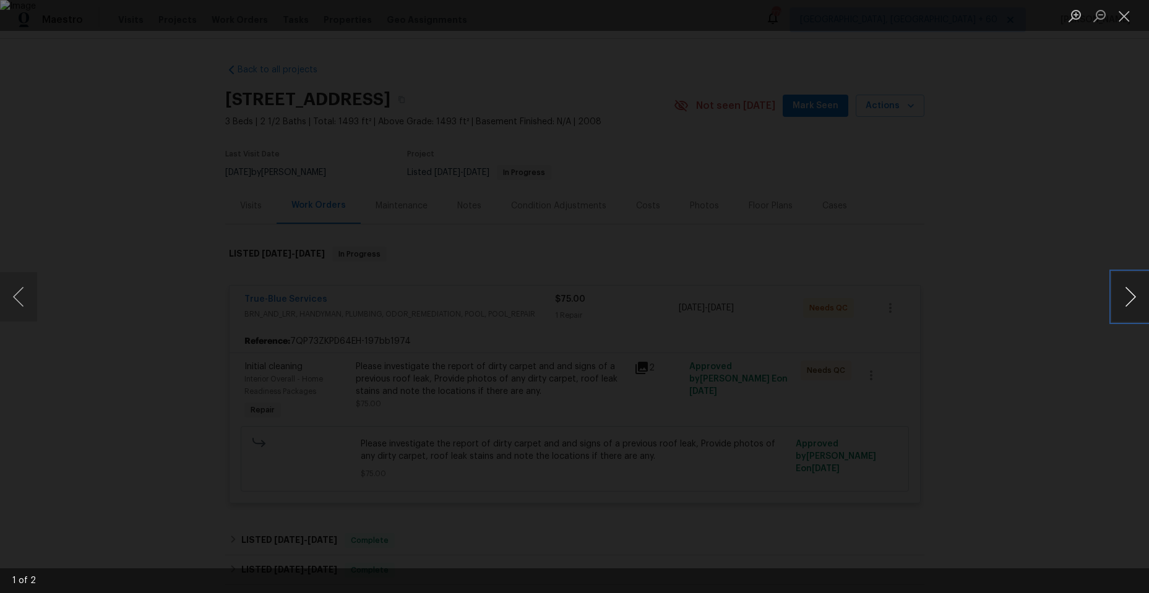
click at [1126, 294] on button "Next image" at bounding box center [1130, 296] width 37 height 49
click at [1123, 13] on button "Close lightbox" at bounding box center [1124, 16] width 25 height 22
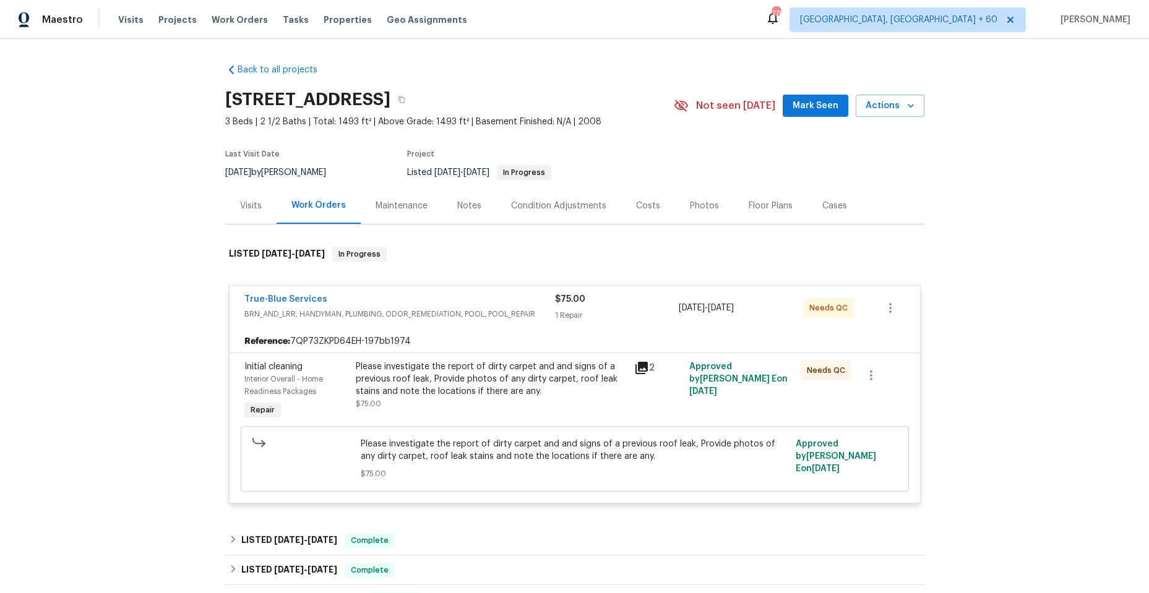
click at [361, 296] on div "True-Blue Services" at bounding box center [399, 300] width 311 height 15
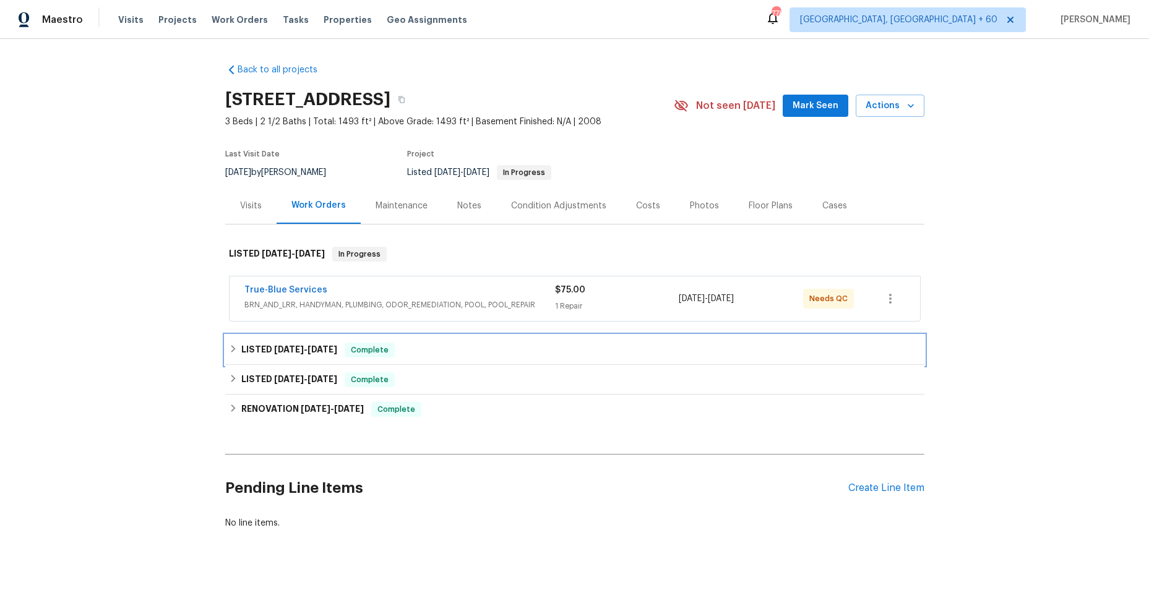
click at [235, 345] on div "LISTED [DATE] - [DATE] Complete" at bounding box center [575, 350] width 692 height 15
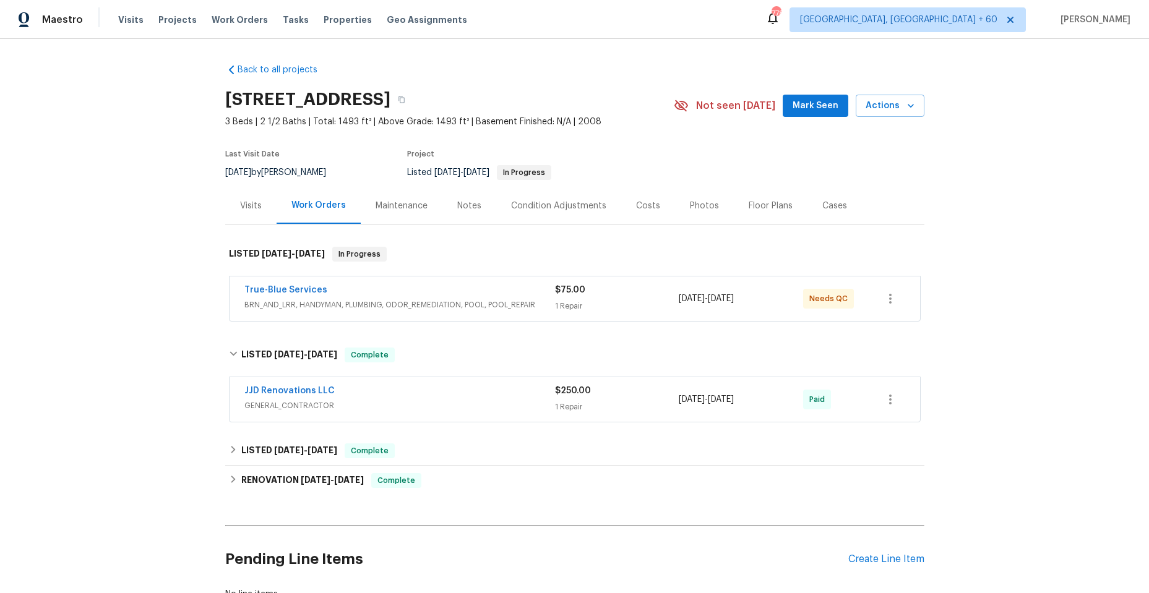
click at [399, 401] on span "GENERAL_CONTRACTOR" at bounding box center [399, 406] width 311 height 12
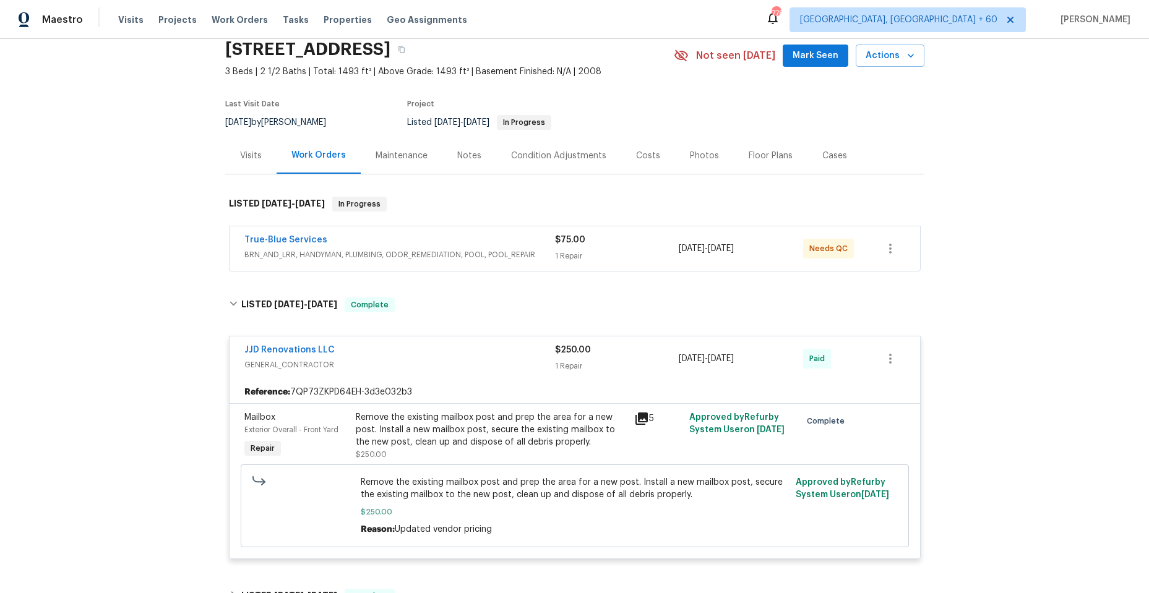
scroll to position [124, 0]
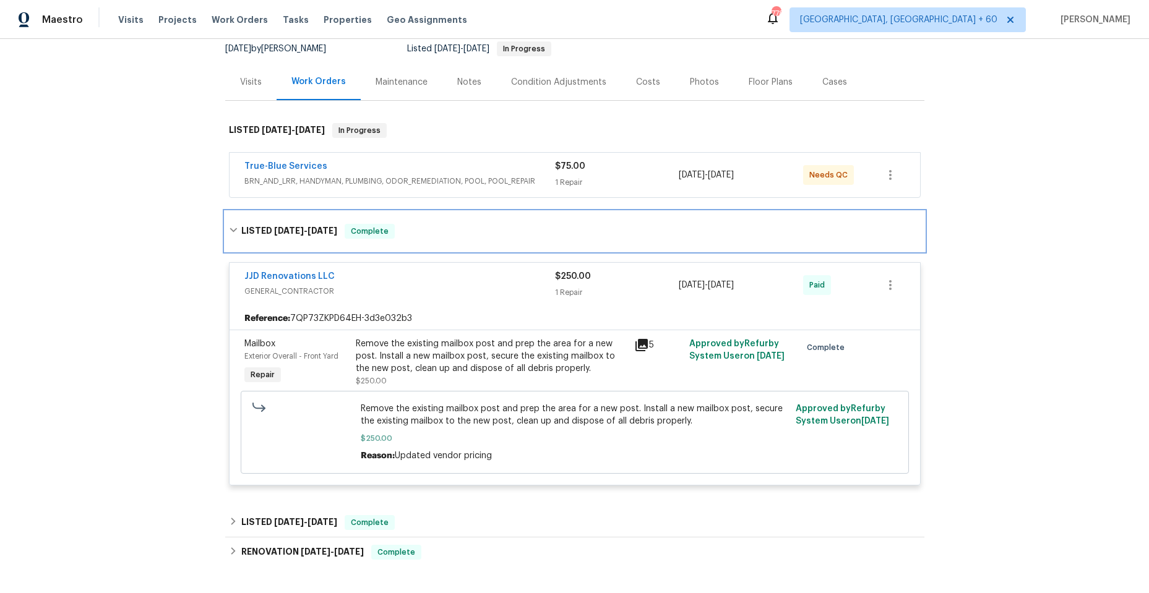
click at [229, 229] on icon at bounding box center [233, 230] width 9 height 9
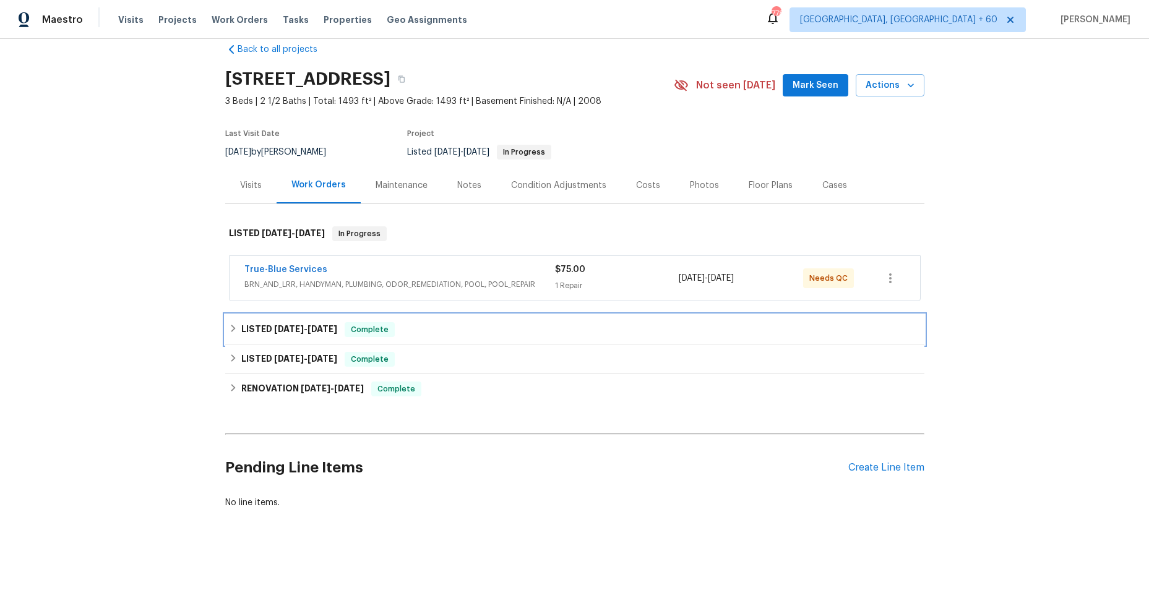
scroll to position [30, 0]
click at [229, 354] on icon at bounding box center [233, 358] width 9 height 9
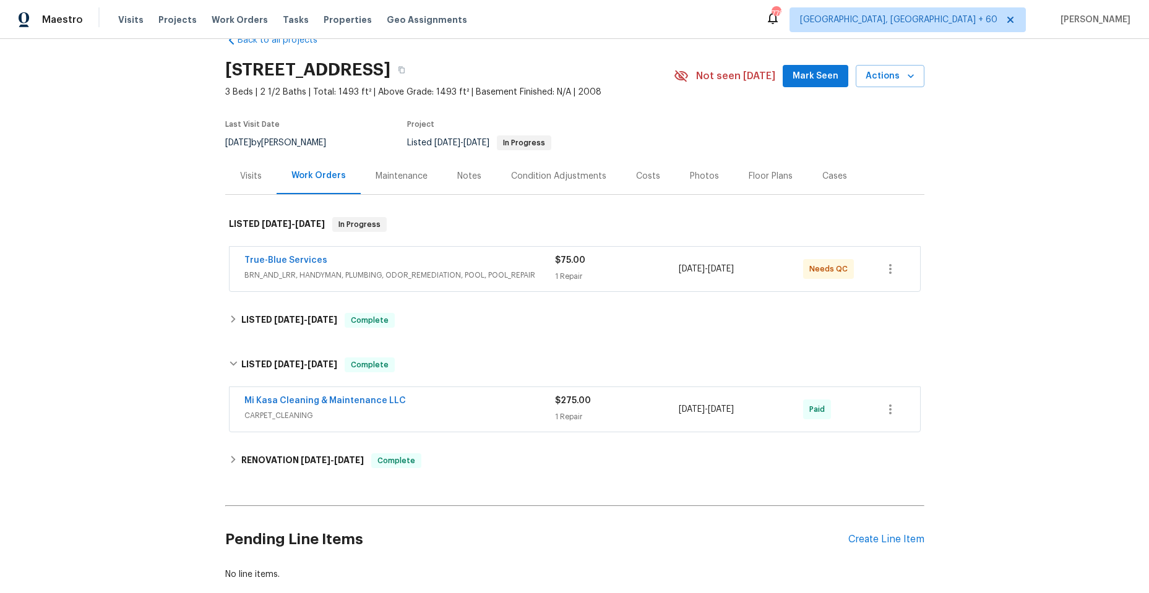
click at [451, 410] on span "CARPET_CLEANING" at bounding box center [399, 415] width 311 height 12
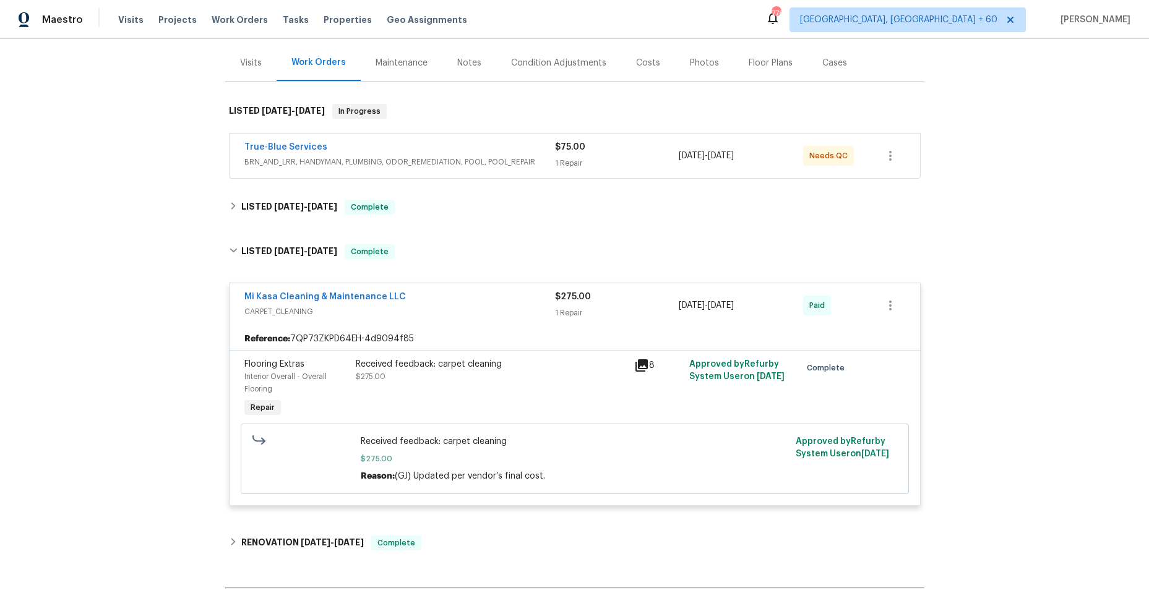
scroll to position [153, 0]
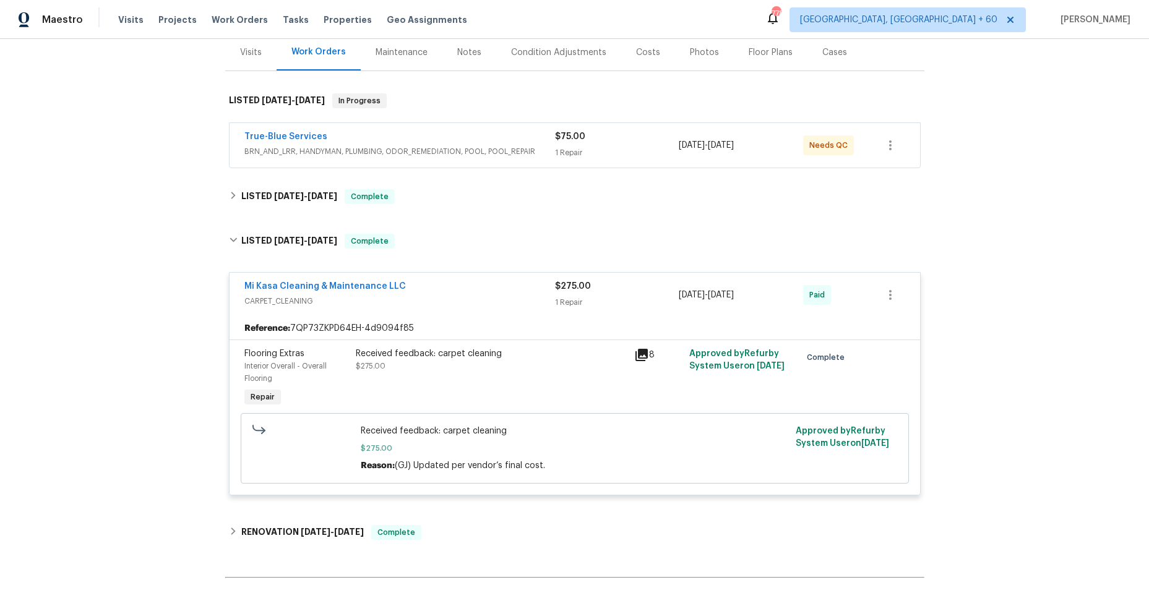
click at [635, 349] on icon at bounding box center [641, 355] width 12 height 12
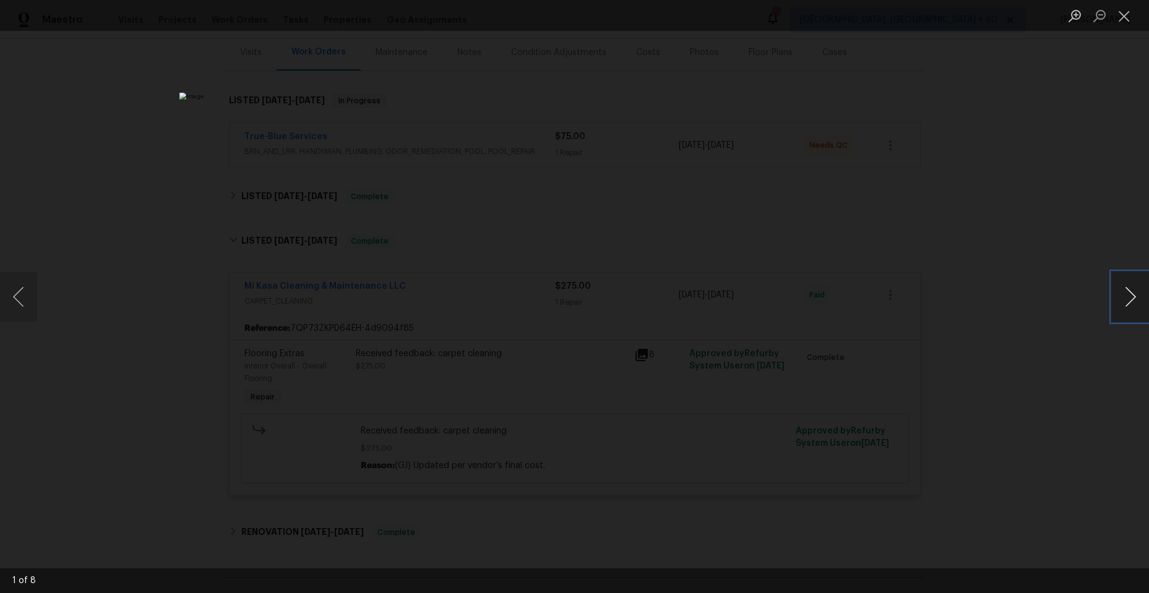
click at [1128, 298] on button "Next image" at bounding box center [1130, 296] width 37 height 49
click at [1126, 298] on button "Next image" at bounding box center [1130, 296] width 37 height 49
click at [1126, 297] on button "Next image" at bounding box center [1130, 296] width 37 height 49
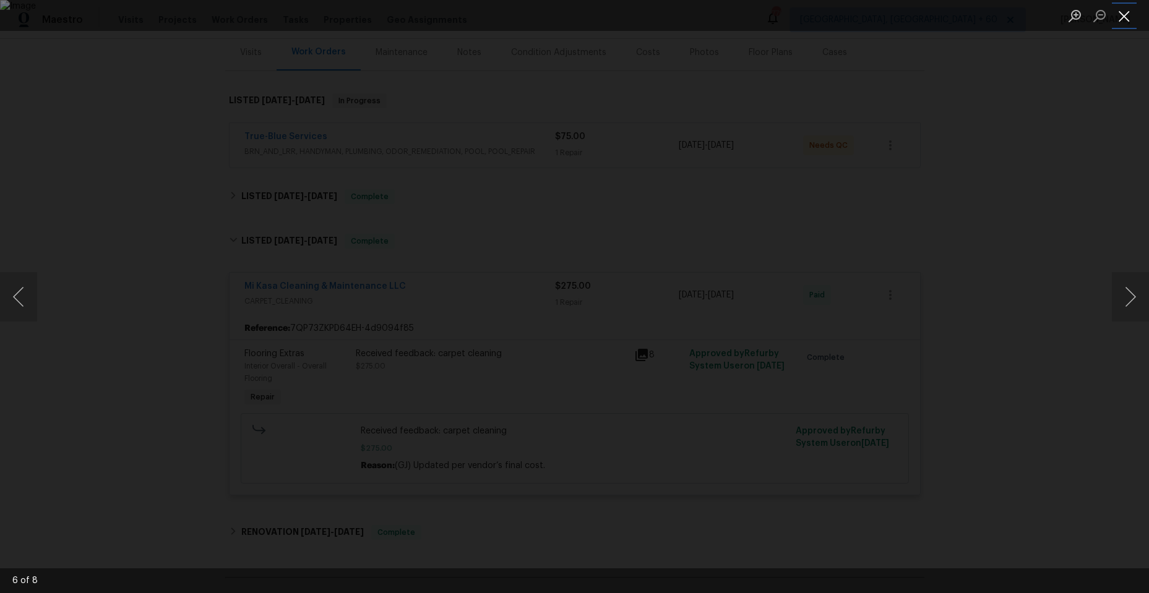
click at [1124, 15] on button "Close lightbox" at bounding box center [1124, 16] width 25 height 22
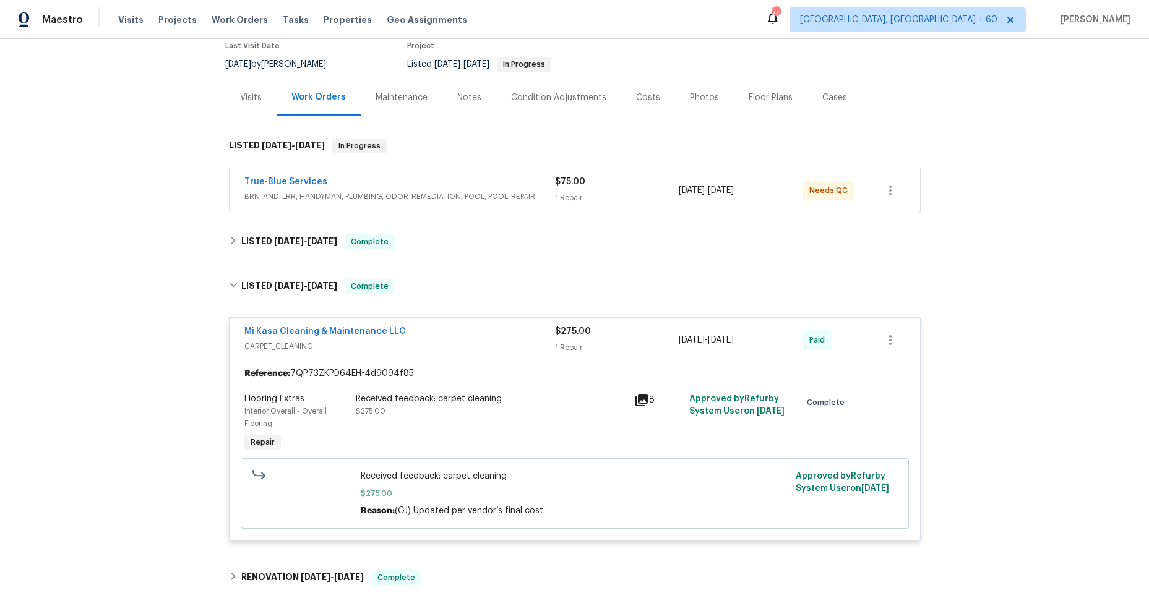
scroll to position [124, 0]
